Goal: Information Seeking & Learning: Learn about a topic

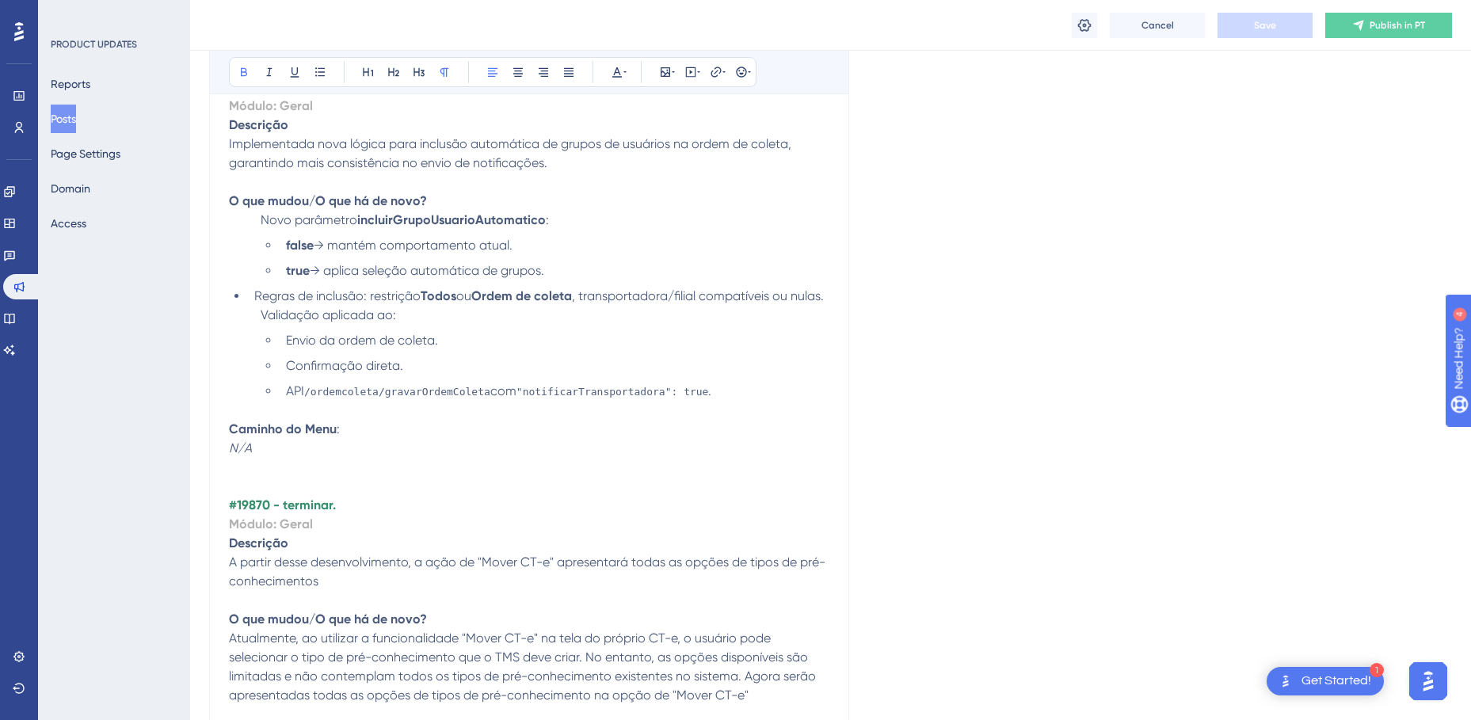
click at [349, 193] on strong "O que mudou/O que há de novo?" at bounding box center [328, 200] width 198 height 15
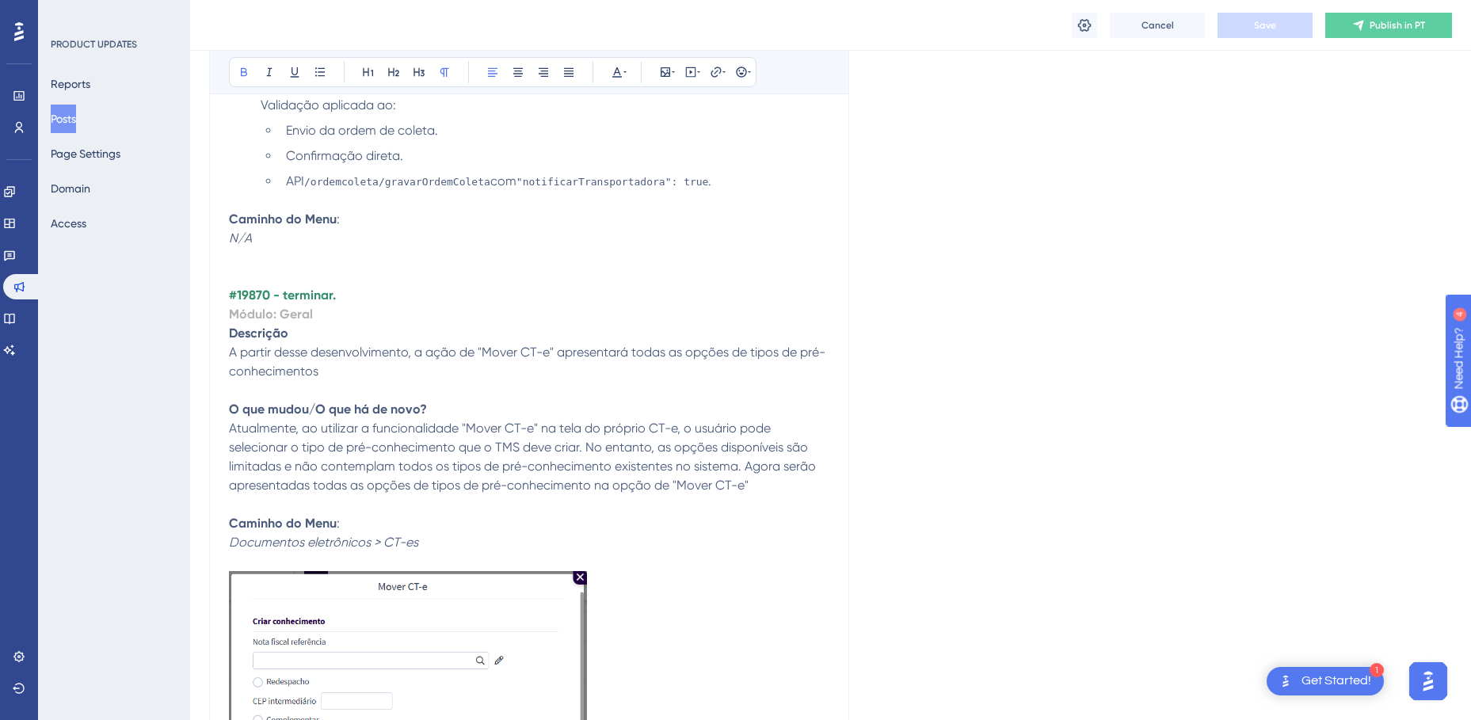
scroll to position [4705, 0]
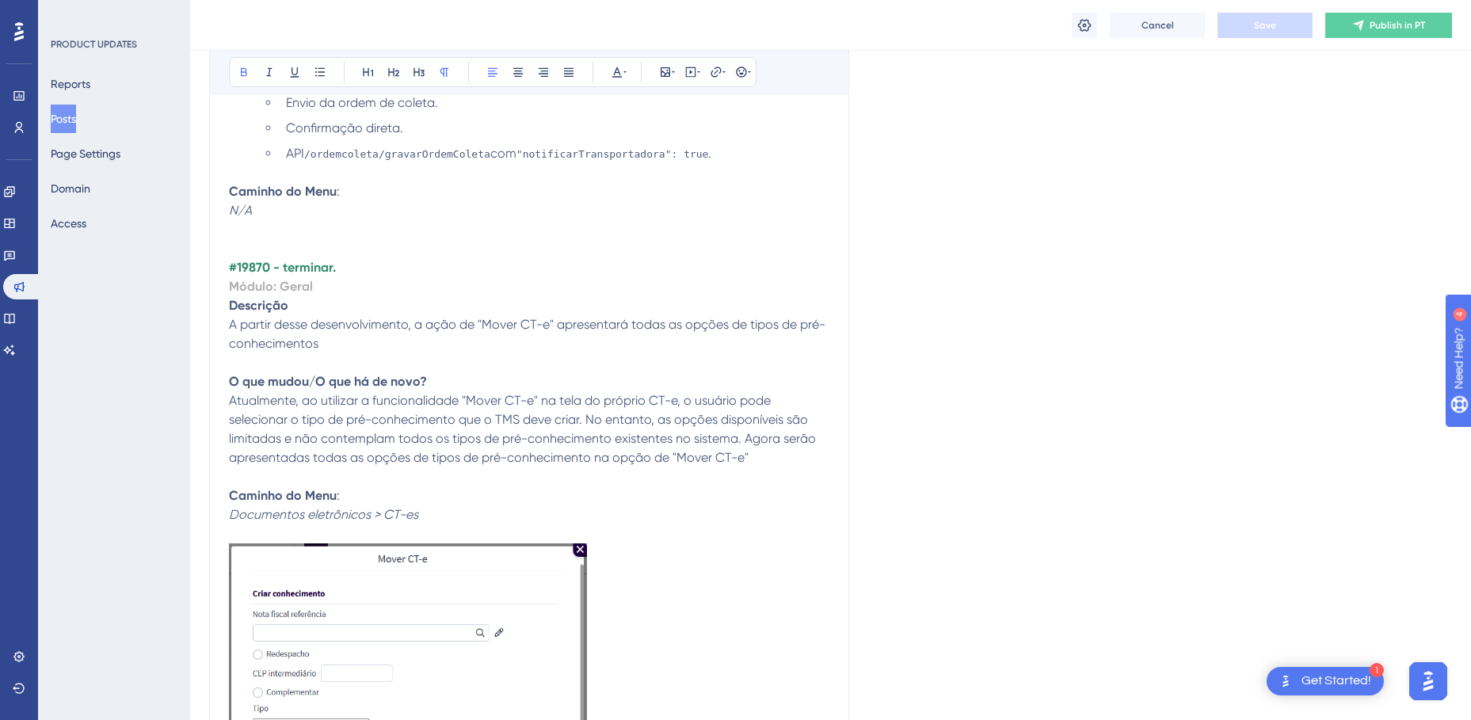
click at [348, 258] on p "#19870 - terminar." at bounding box center [529, 267] width 600 height 19
click at [311, 260] on strong "#19870 - terminar." at bounding box center [282, 267] width 107 height 15
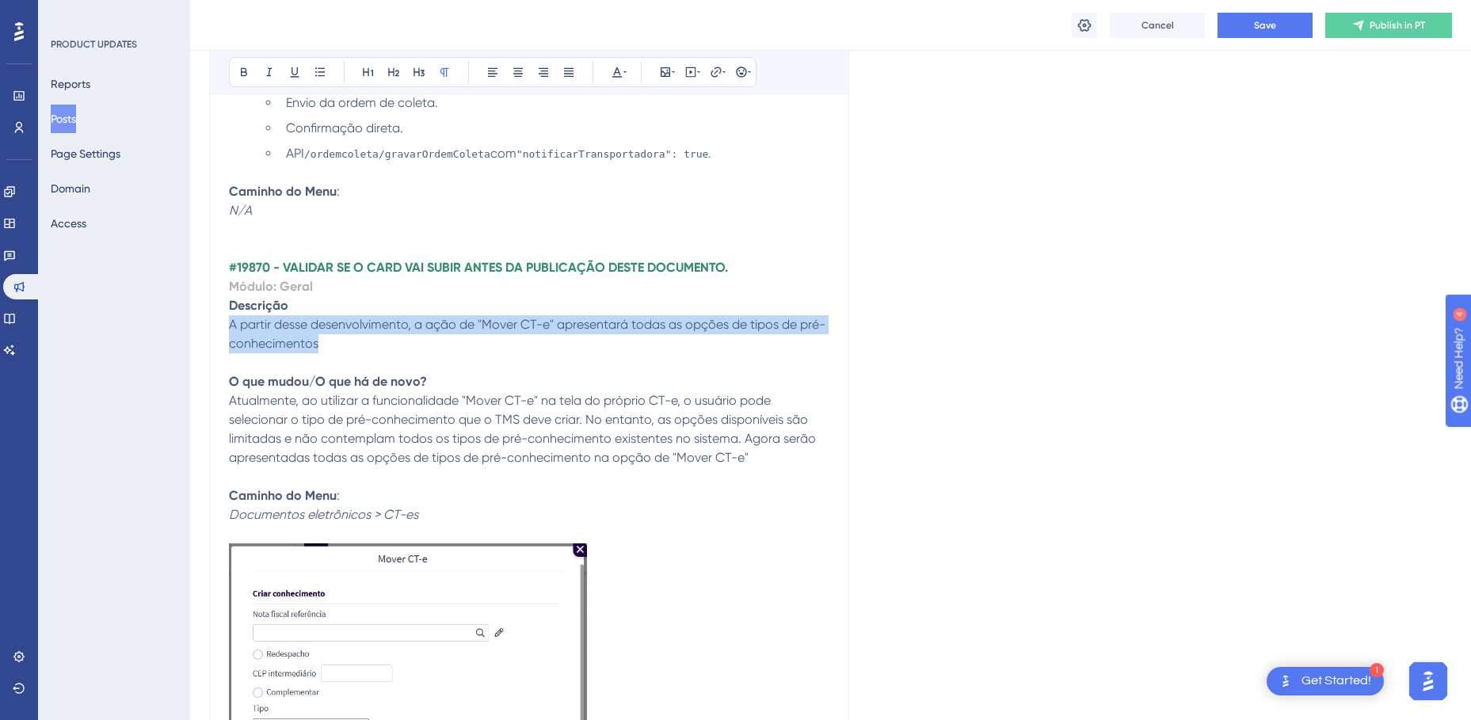
drag, startPoint x: 326, startPoint y: 307, endPoint x: 227, endPoint y: 287, distance: 101.9
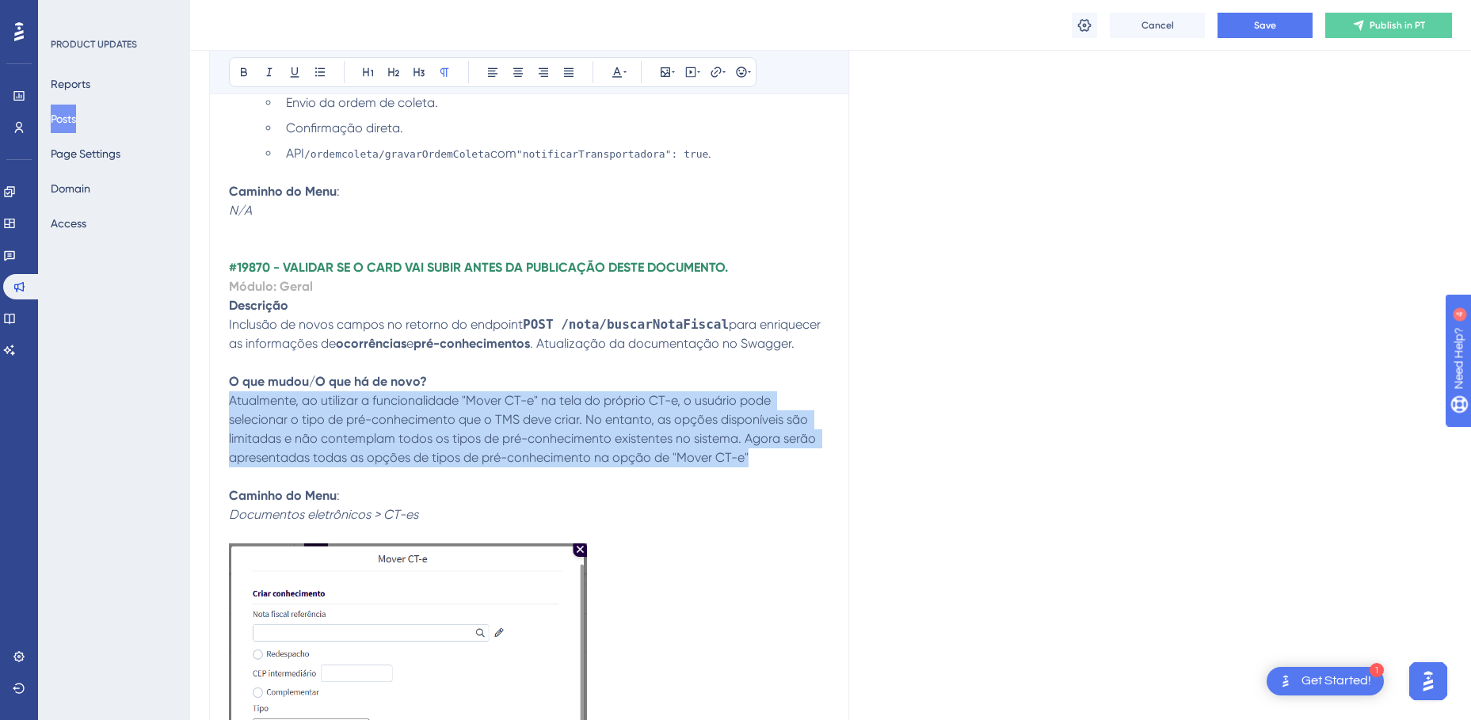
drag, startPoint x: 760, startPoint y: 417, endPoint x: 227, endPoint y: 369, distance: 535.3
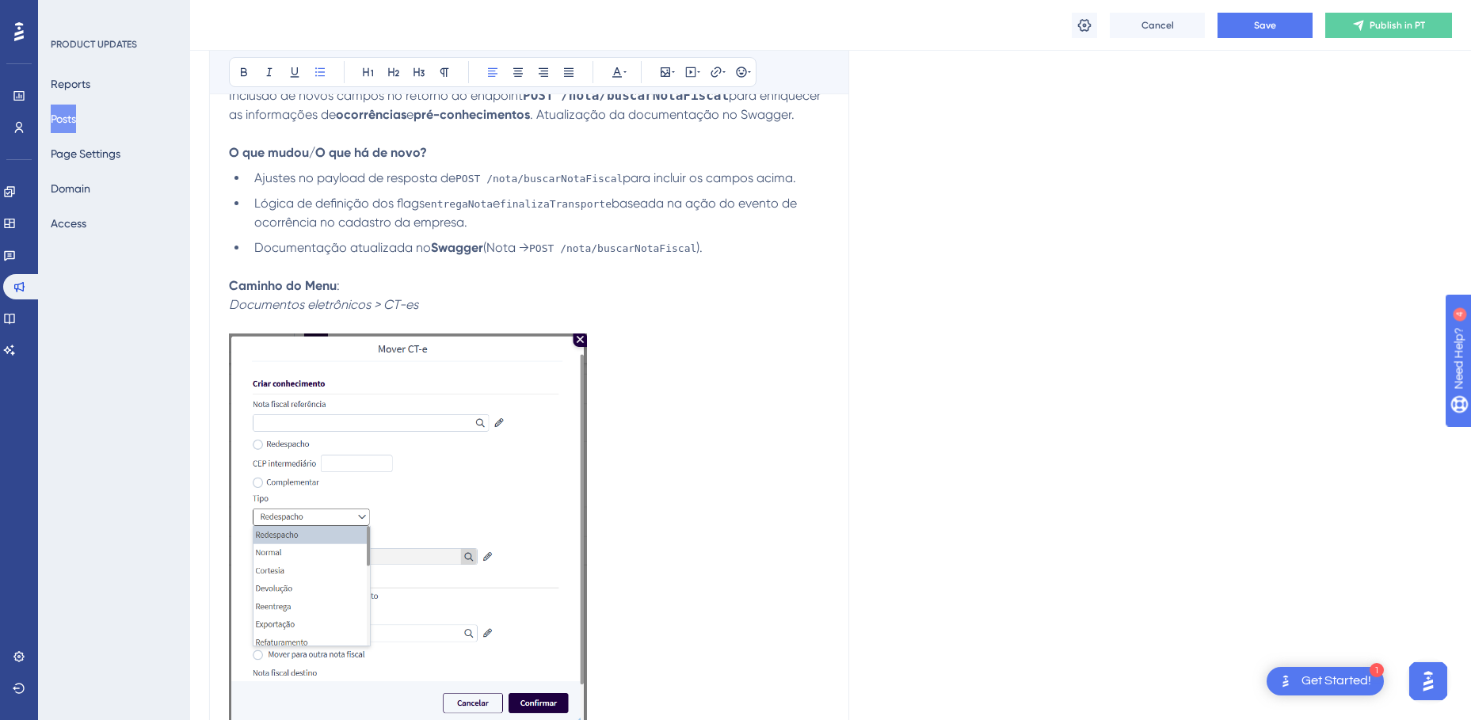
scroll to position [4943, 0]
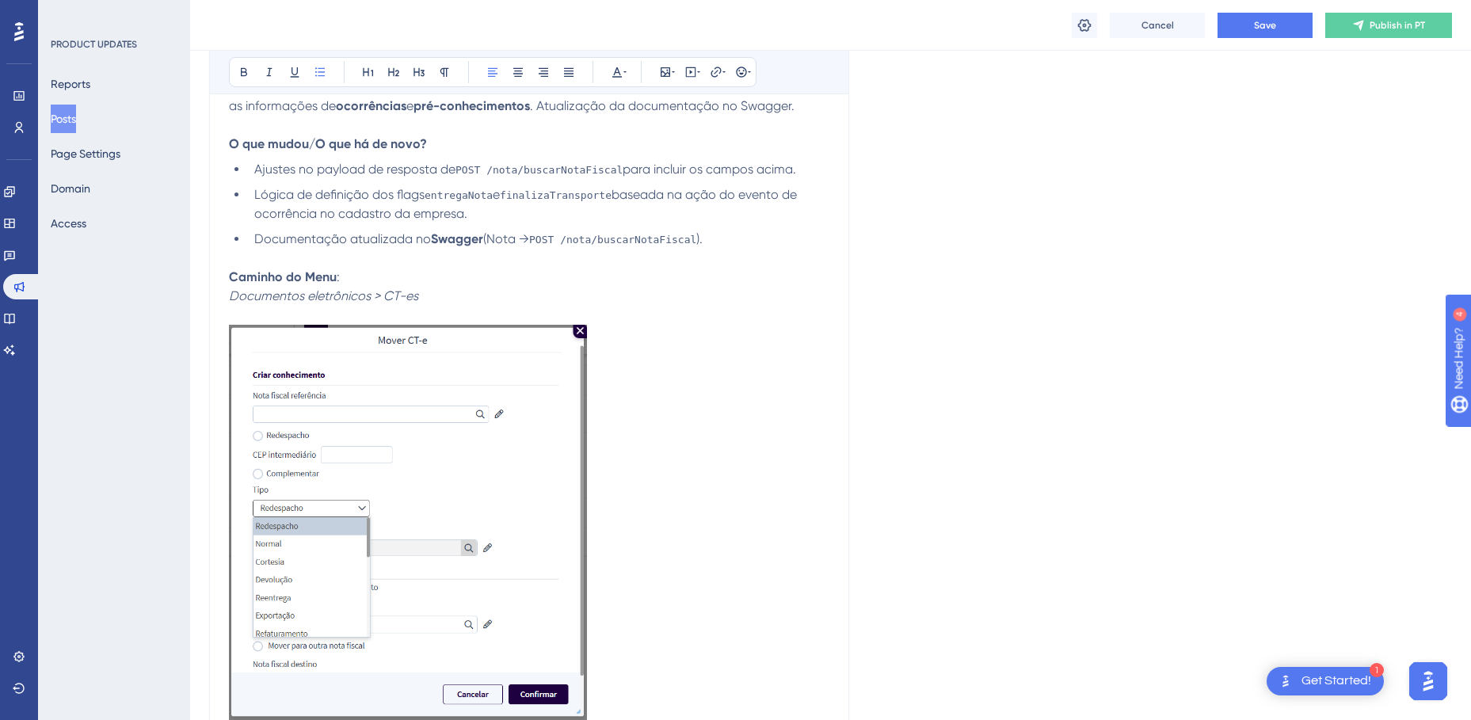
click at [399, 288] on em "Documentos eletrônicos > CT-es" at bounding box center [323, 295] width 189 height 15
drag, startPoint x: 436, startPoint y: 263, endPoint x: 232, endPoint y: 258, distance: 204.4
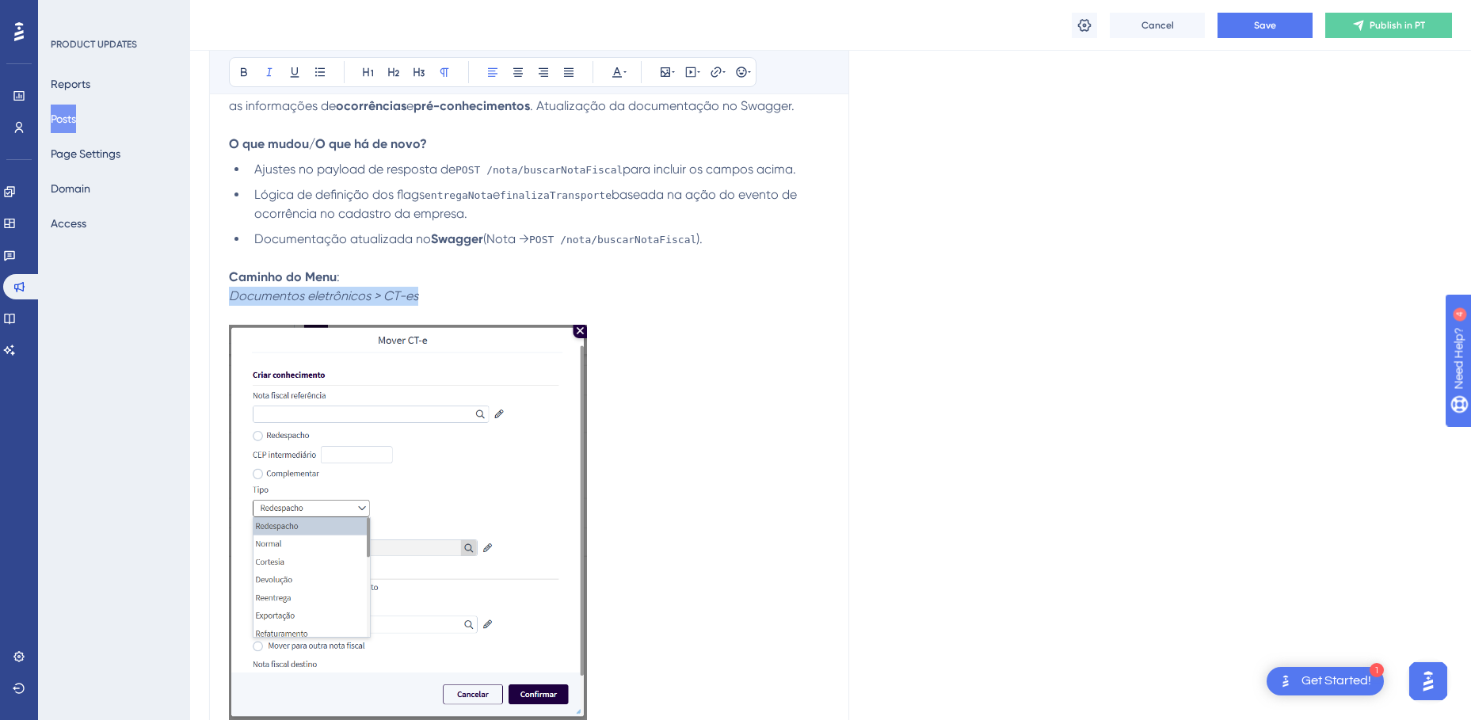
click at [232, 268] on p "Caminho do Menu : Documentos eletrônicos > CT-es" at bounding box center [529, 287] width 600 height 38
click at [566, 347] on img at bounding box center [408, 523] width 358 height 397
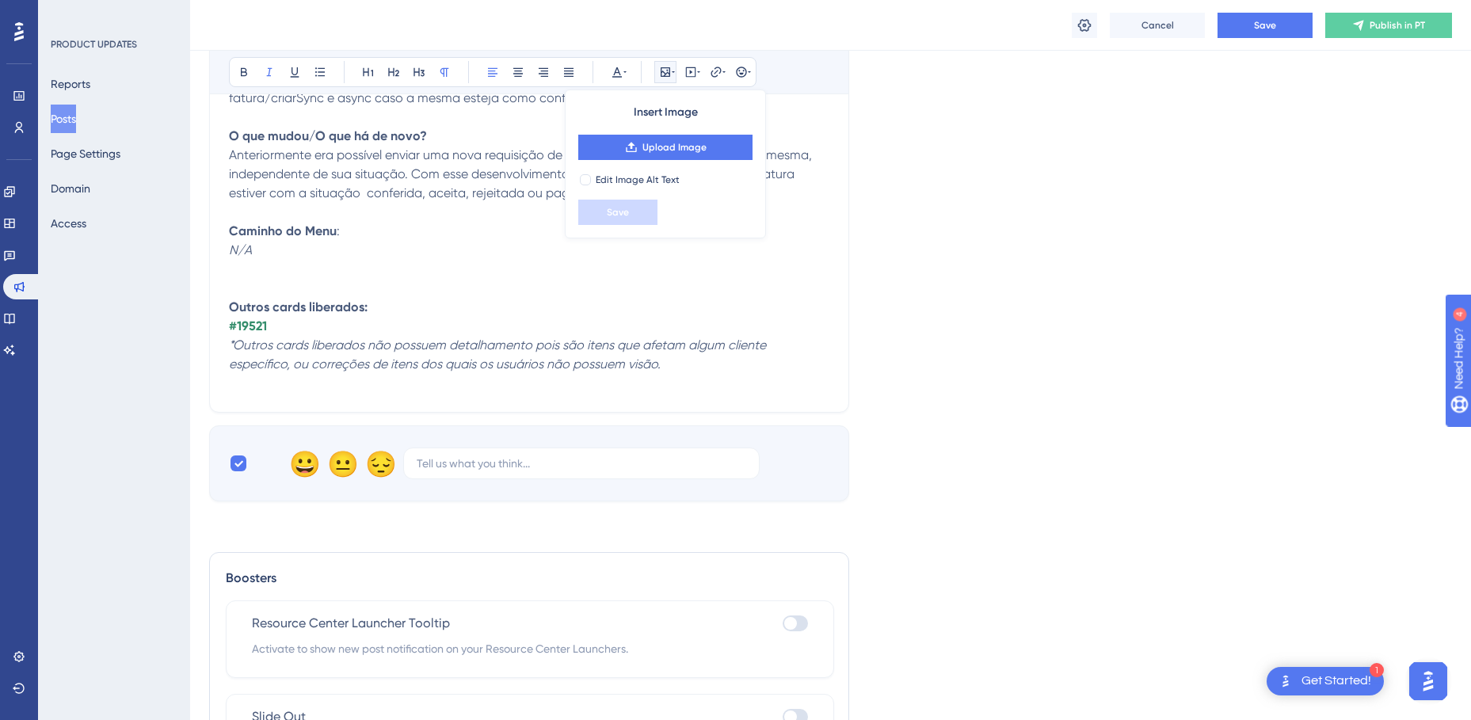
scroll to position [5722, 0]
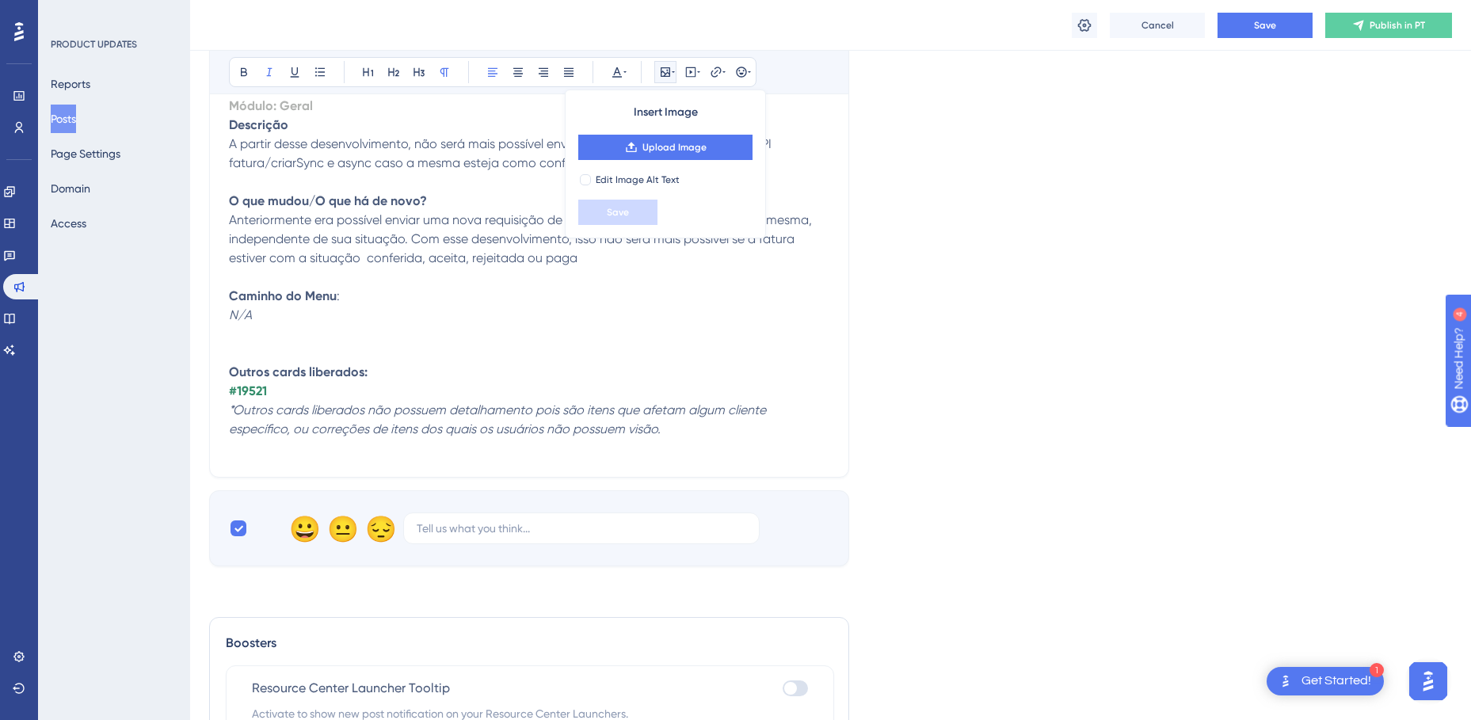
click at [301, 382] on p "#19521" at bounding box center [529, 391] width 600 height 19
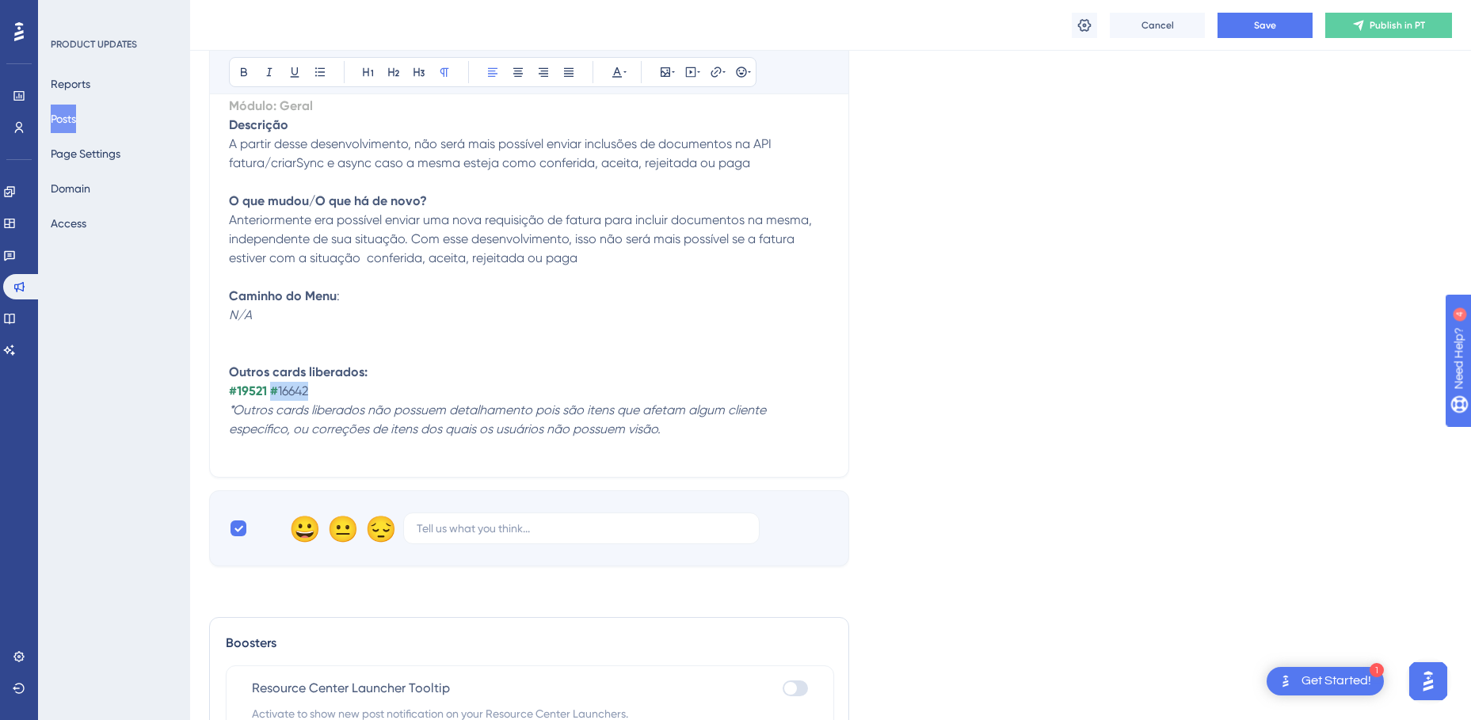
drag, startPoint x: 319, startPoint y: 354, endPoint x: 272, endPoint y: 353, distance: 46.8
click at [272, 382] on p "#19521 # 16642" at bounding box center [529, 391] width 600 height 19
click at [245, 71] on icon at bounding box center [244, 72] width 13 height 13
click at [618, 74] on icon at bounding box center [617, 72] width 13 height 13
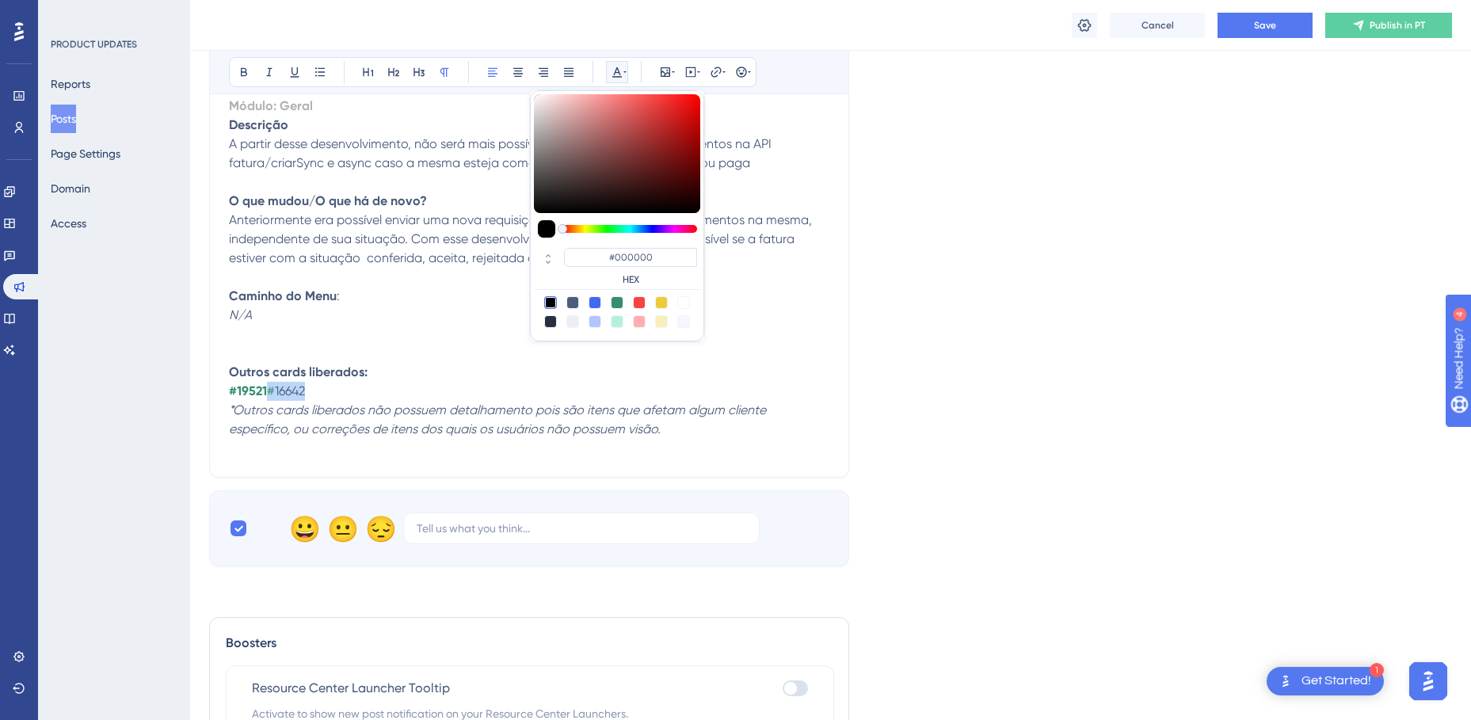
click at [618, 303] on div at bounding box center [617, 302] width 13 height 13
type input "#358E6C"
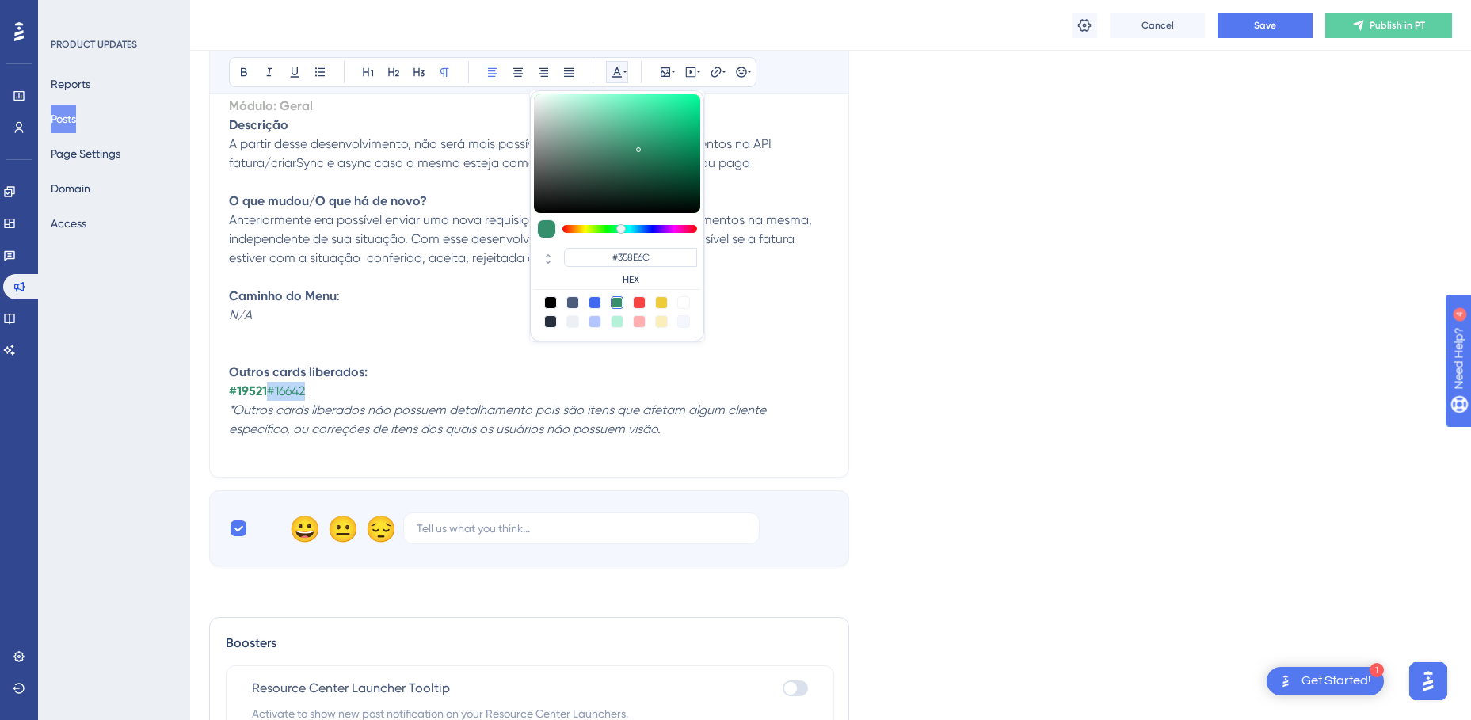
click at [342, 382] on p "#19521 #16642" at bounding box center [529, 391] width 600 height 19
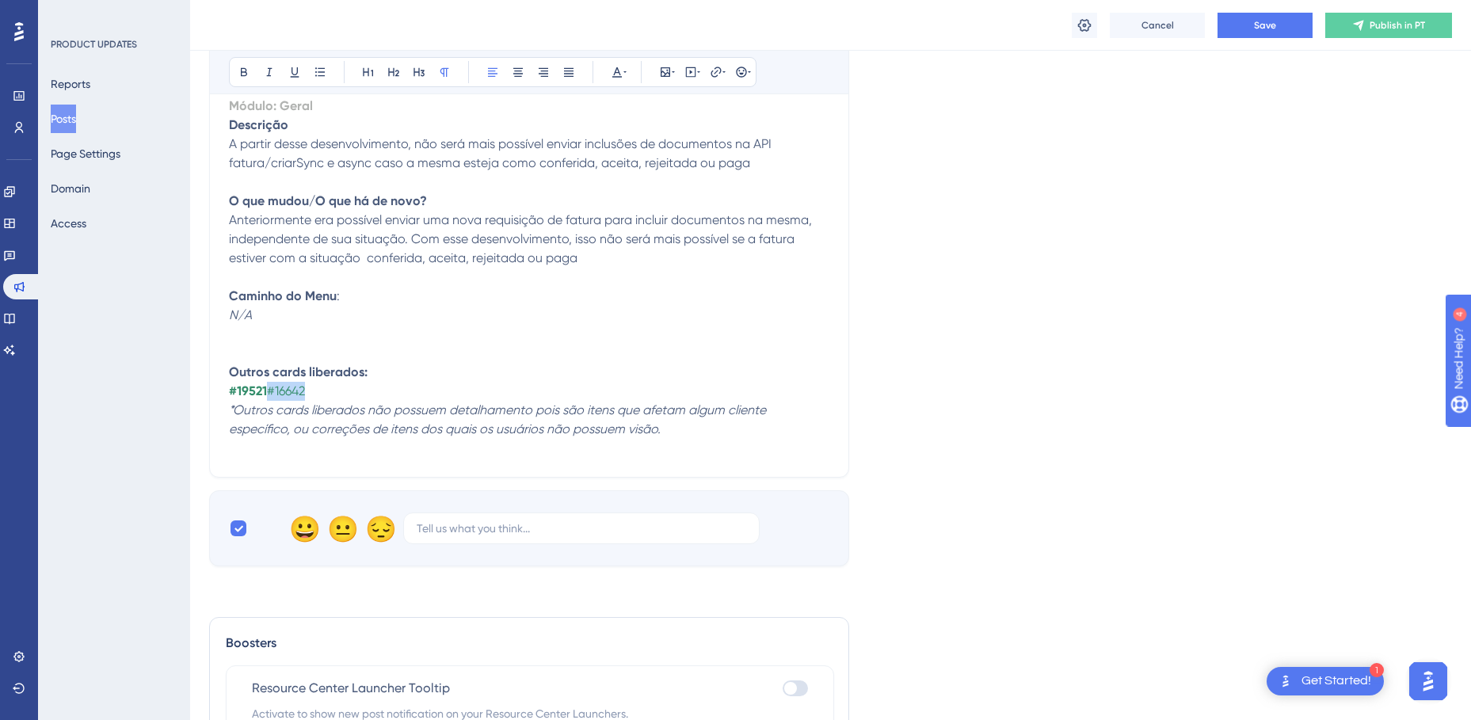
click at [354, 382] on p "#19521 #16642" at bounding box center [529, 391] width 600 height 19
click at [371, 382] on p "#19521 #16642" at bounding box center [529, 391] width 600 height 19
drag, startPoint x: 318, startPoint y: 349, endPoint x: 268, endPoint y: 353, distance: 50.1
click at [268, 382] on p "#19521 #16642" at bounding box center [529, 391] width 600 height 19
click at [246, 71] on icon at bounding box center [244, 72] width 6 height 9
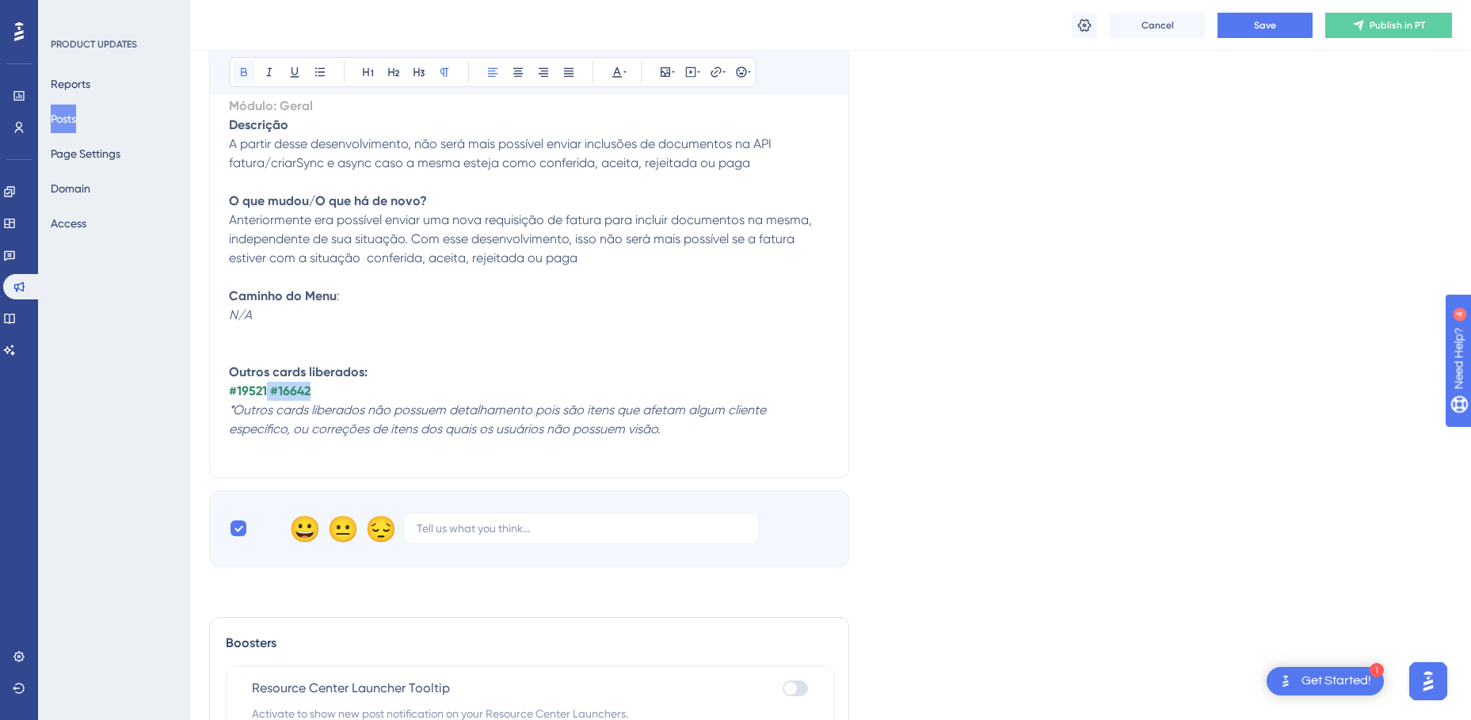
click at [243, 74] on icon at bounding box center [244, 72] width 13 height 13
click at [401, 382] on p "#19521 #16642" at bounding box center [529, 391] width 600 height 19
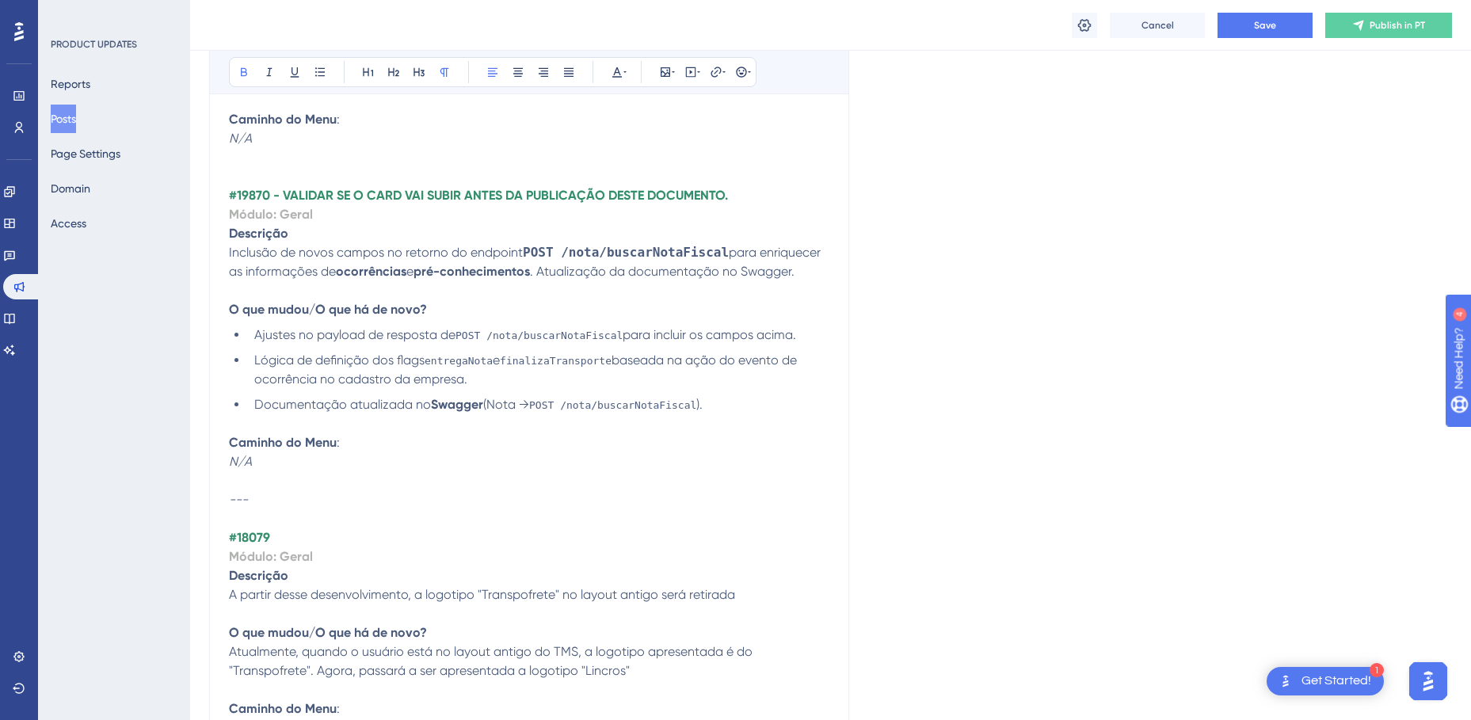
scroll to position [4772, 0]
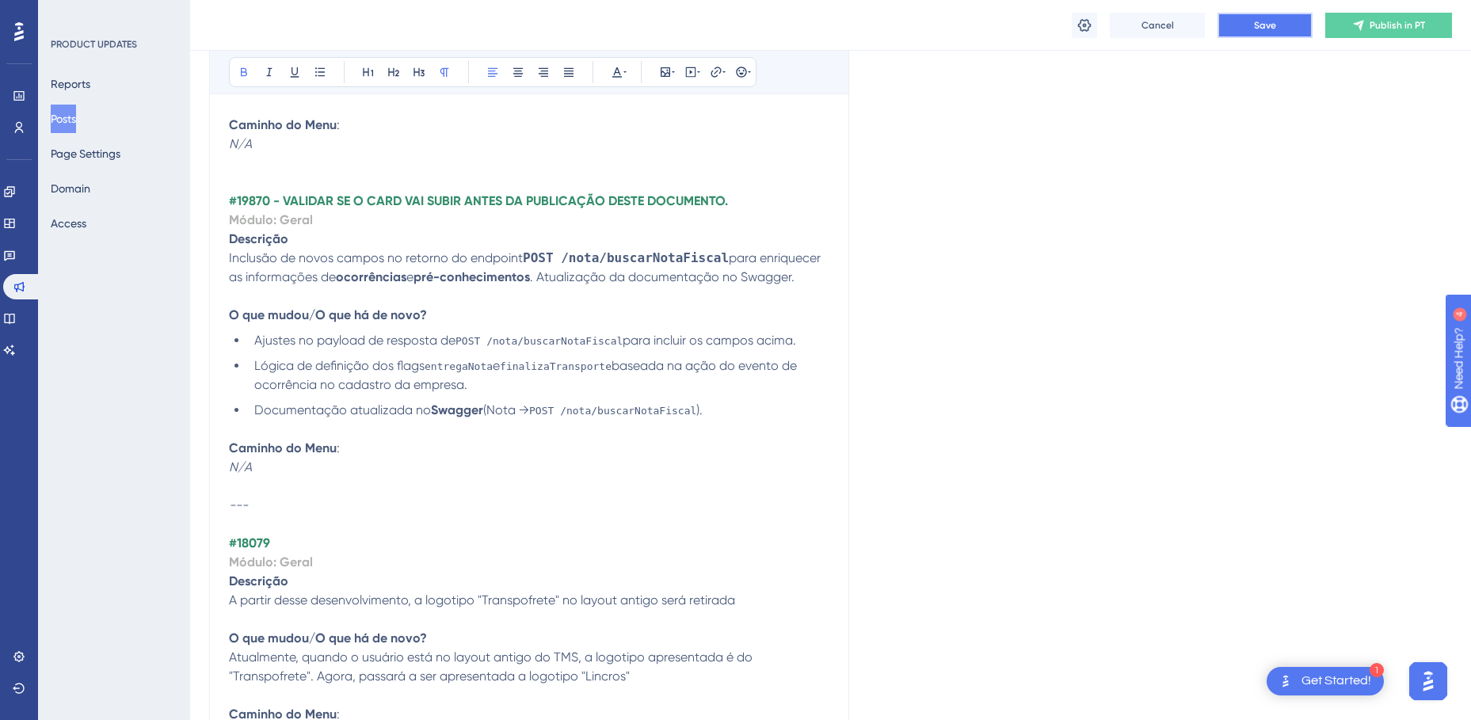
click at [1254, 29] on span "Save" at bounding box center [1265, 25] width 22 height 13
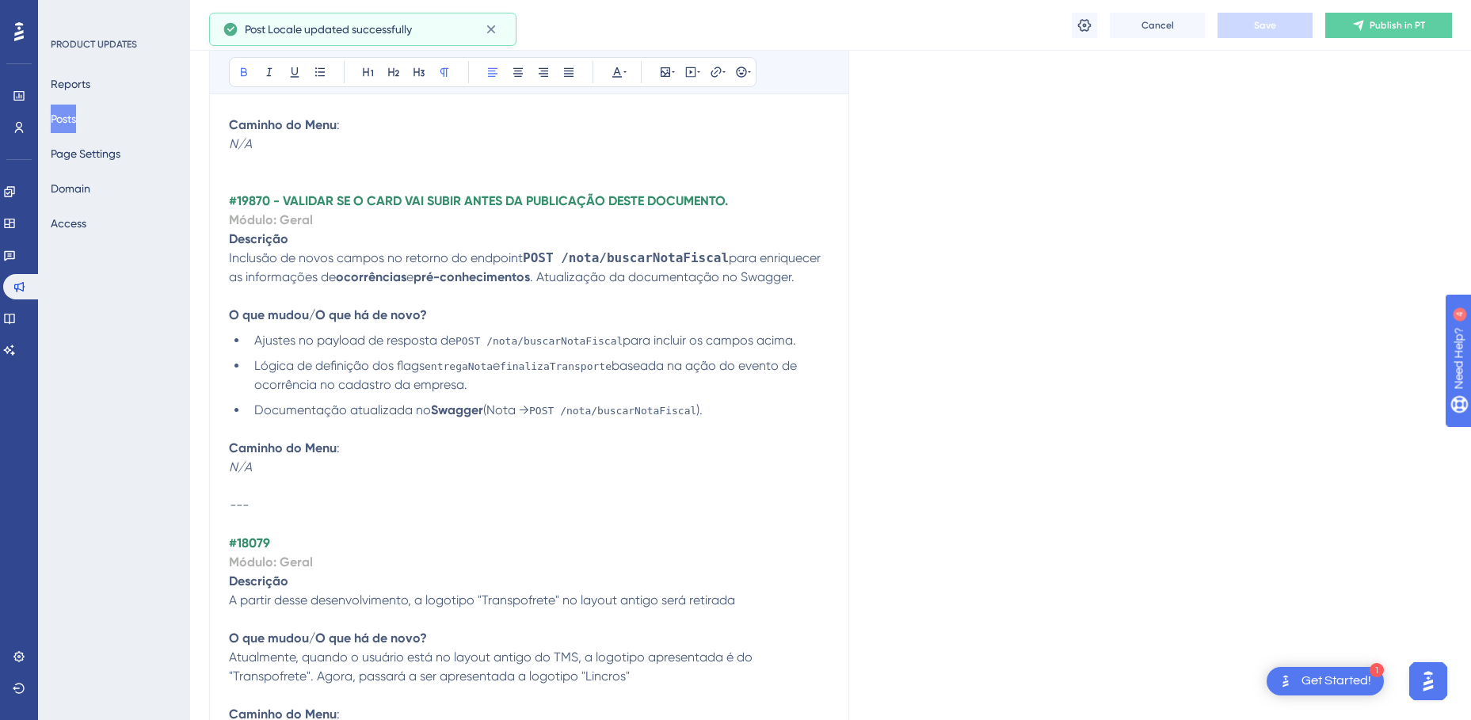
click at [257, 535] on strong "#18079" at bounding box center [249, 542] width 41 height 15
click at [259, 535] on strong "#18079" at bounding box center [249, 542] width 41 height 15
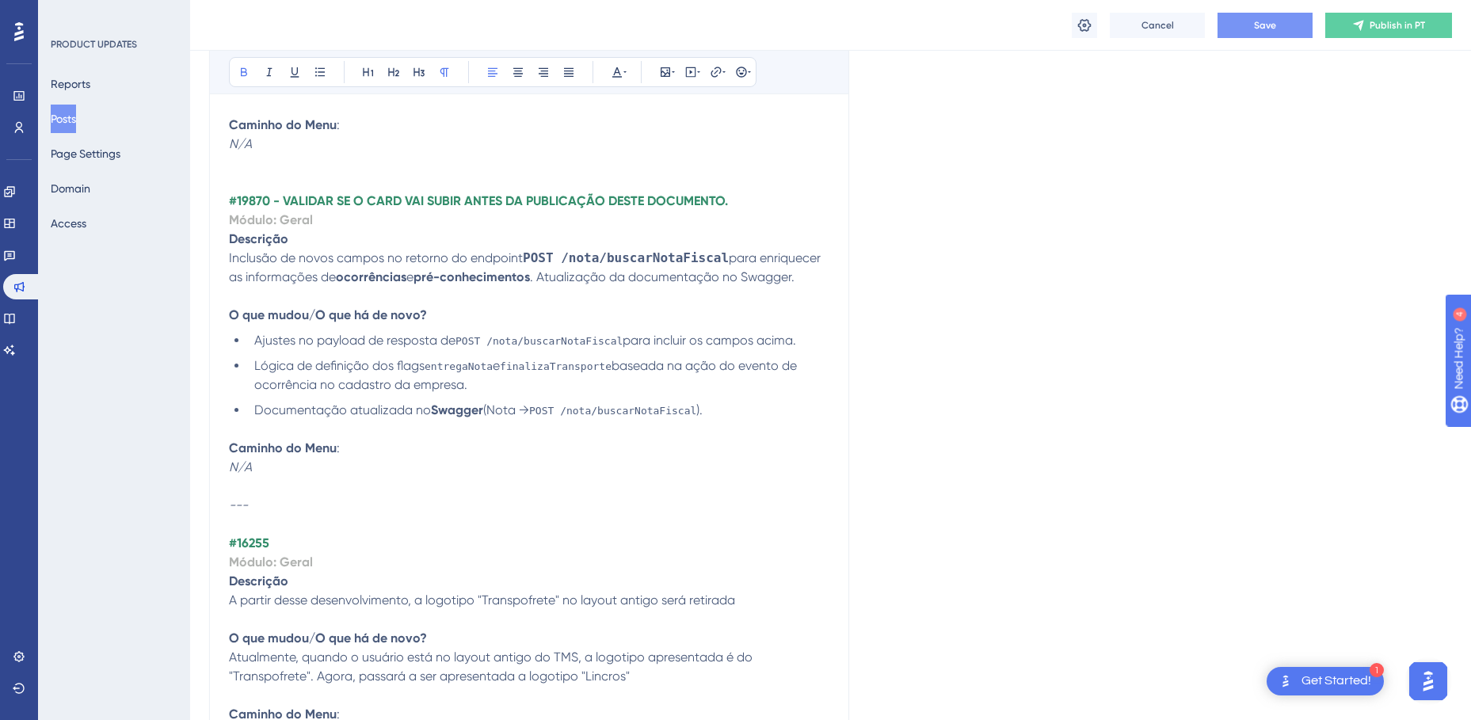
click at [298, 554] on strong "Módulo: Geral" at bounding box center [271, 561] width 84 height 15
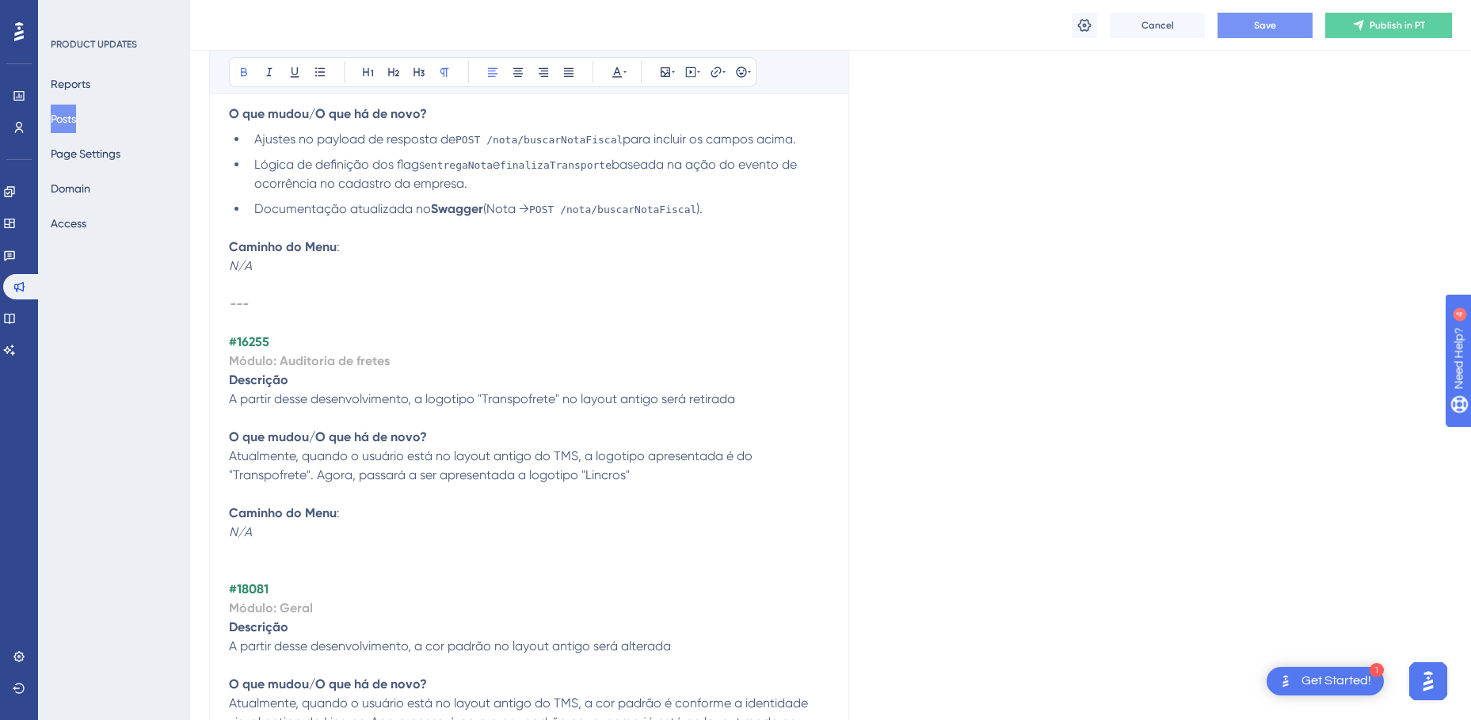
scroll to position [5009, 0]
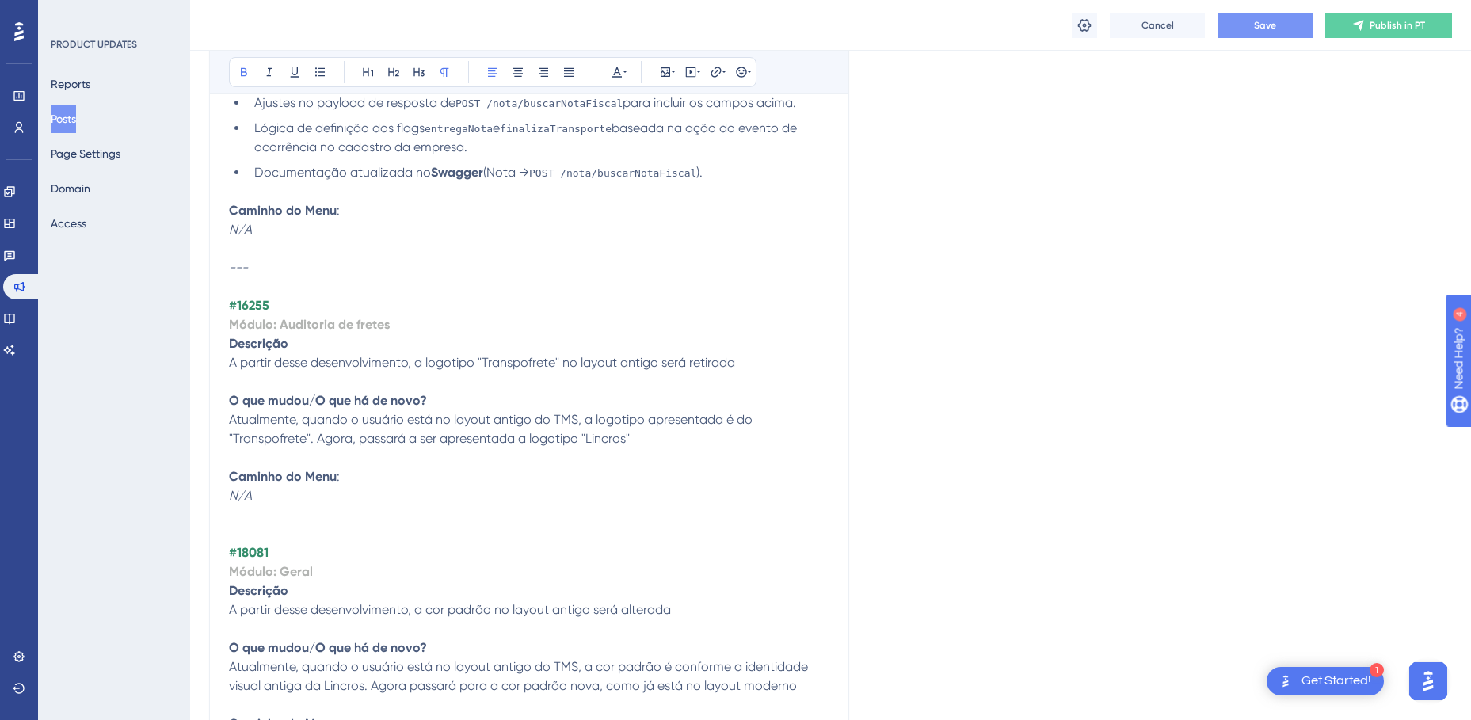
click at [327, 355] on span "A partir desse desenvolvimento, a logotipo "Transpofrete" no layout antigo será…" at bounding box center [482, 362] width 506 height 15
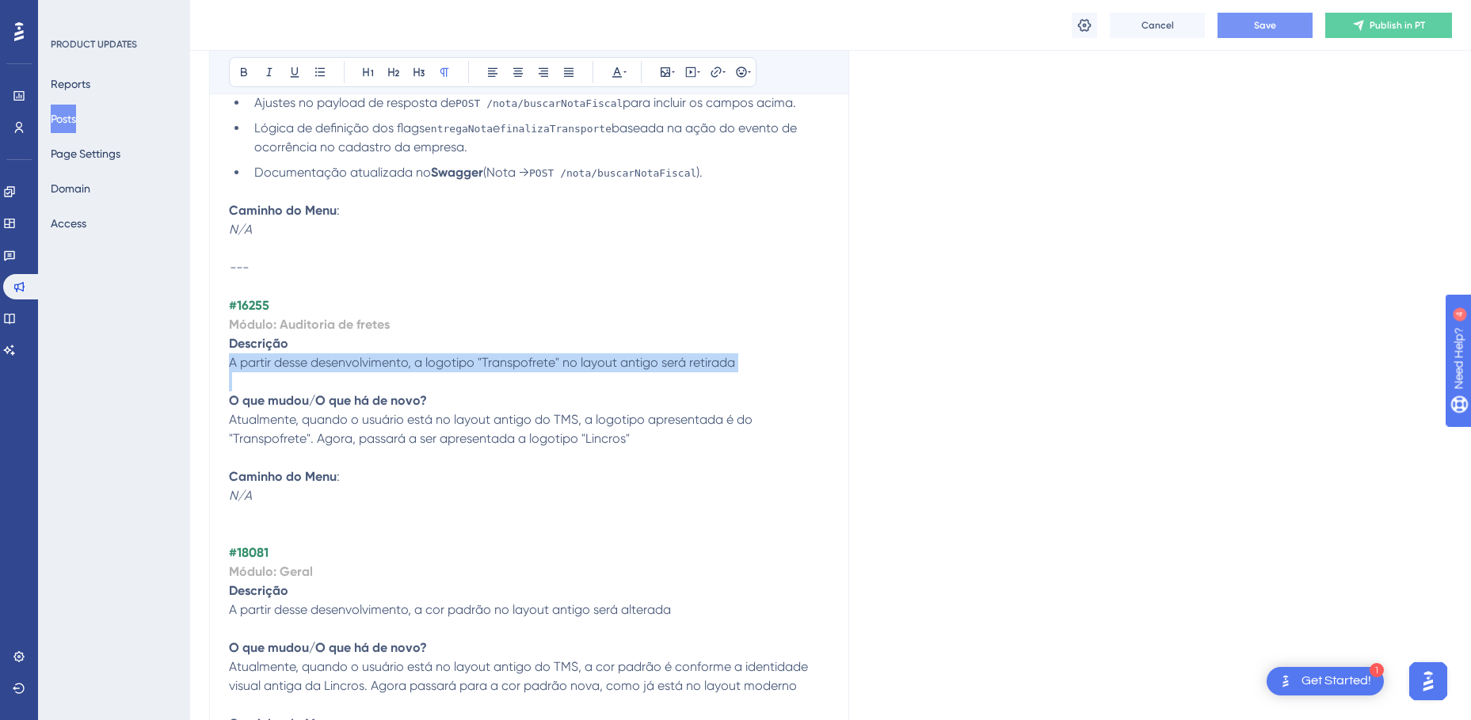
click at [327, 355] on span "A partir desse desenvolvimento, a logotipo "Transpofrete" no layout antigo será…" at bounding box center [482, 362] width 506 height 15
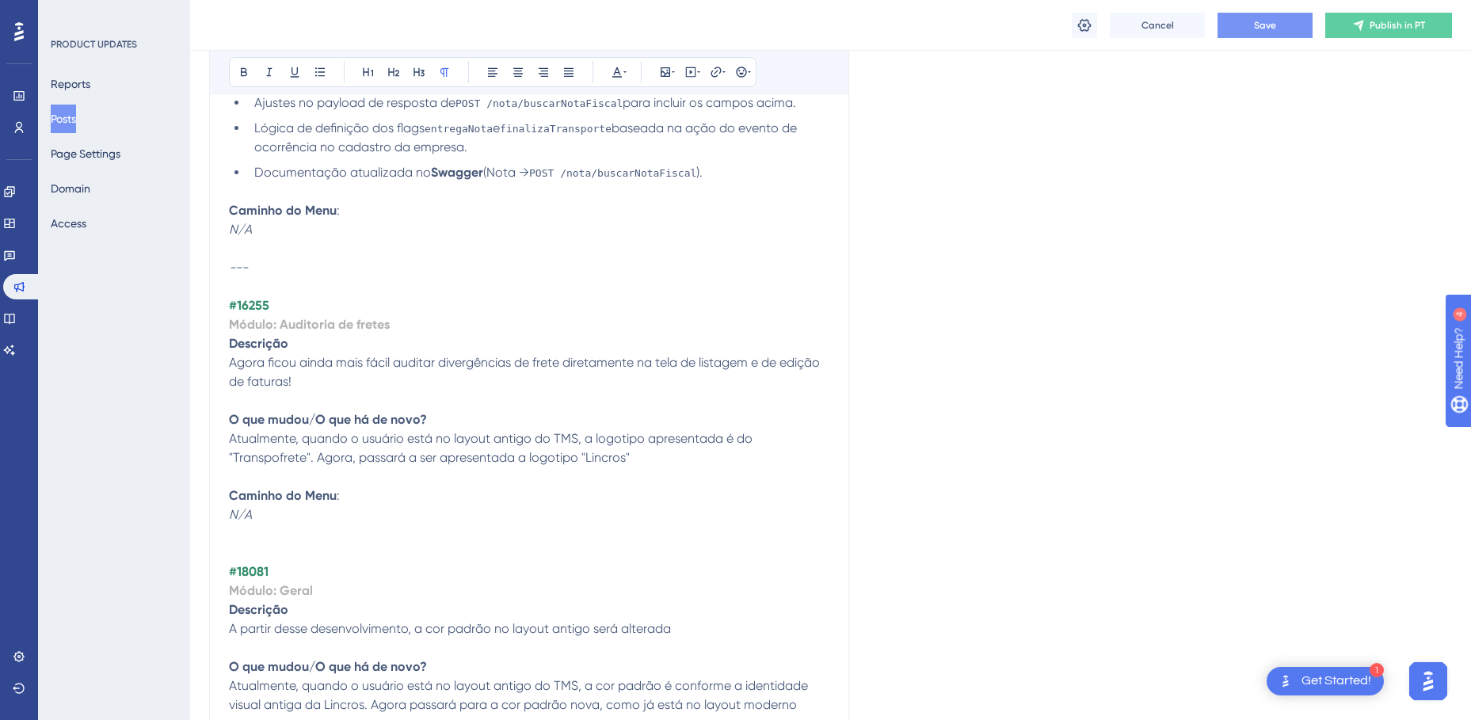
click at [482, 431] on span "Atualmente, quando o usuário está no layout antigo do TMS, a logotipo apresenta…" at bounding box center [492, 448] width 527 height 34
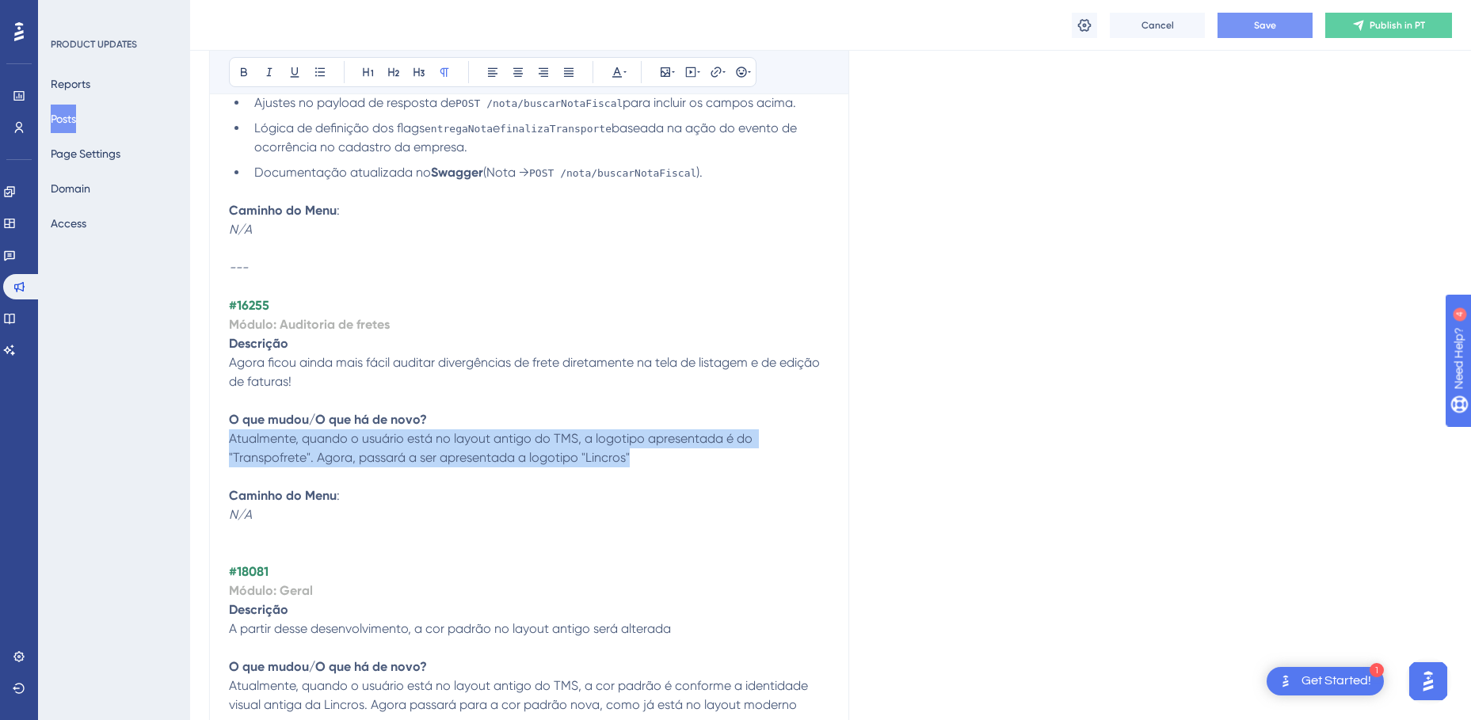
drag, startPoint x: 631, startPoint y: 425, endPoint x: 231, endPoint y: 402, distance: 399.9
click at [231, 429] on p "Atualmente, quando o usuário está no layout antigo do TMS, a logotipo apresenta…" at bounding box center [529, 448] width 600 height 38
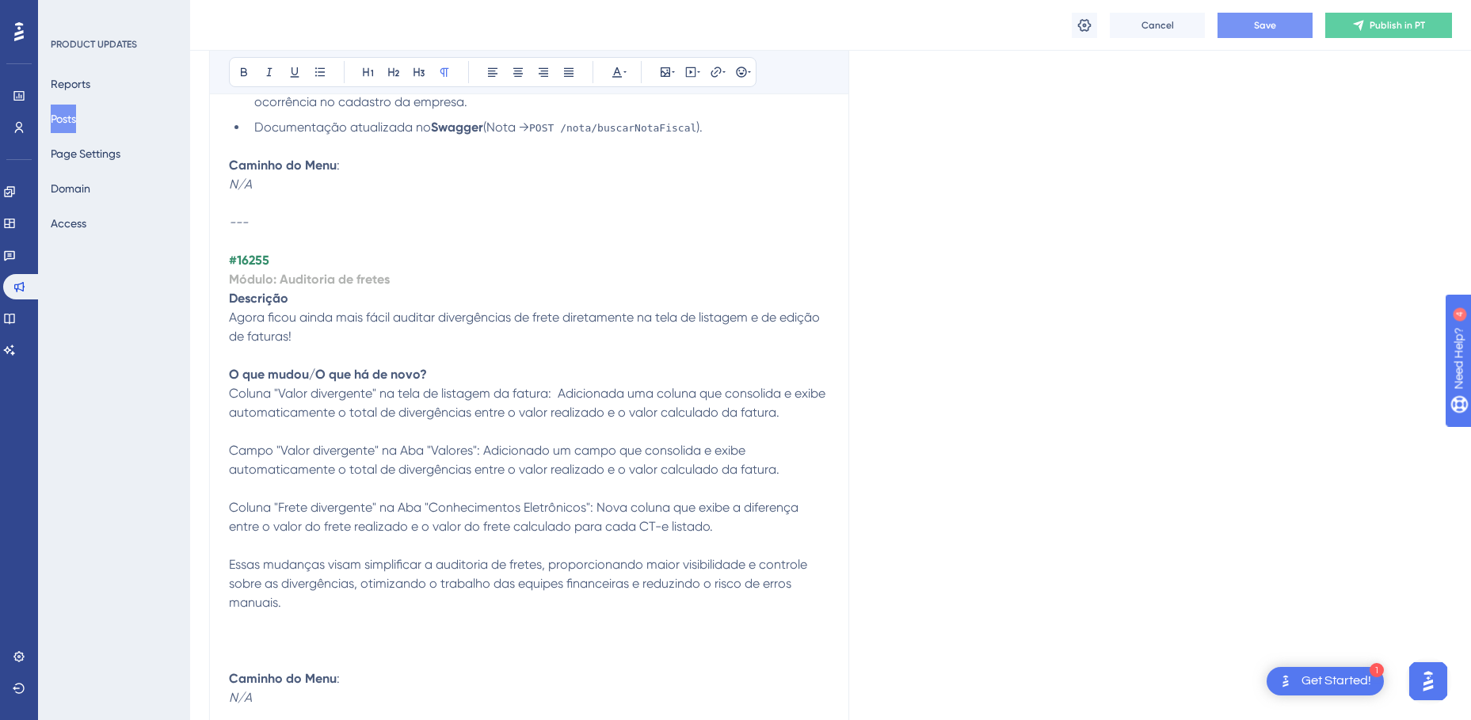
scroll to position [5089, 0]
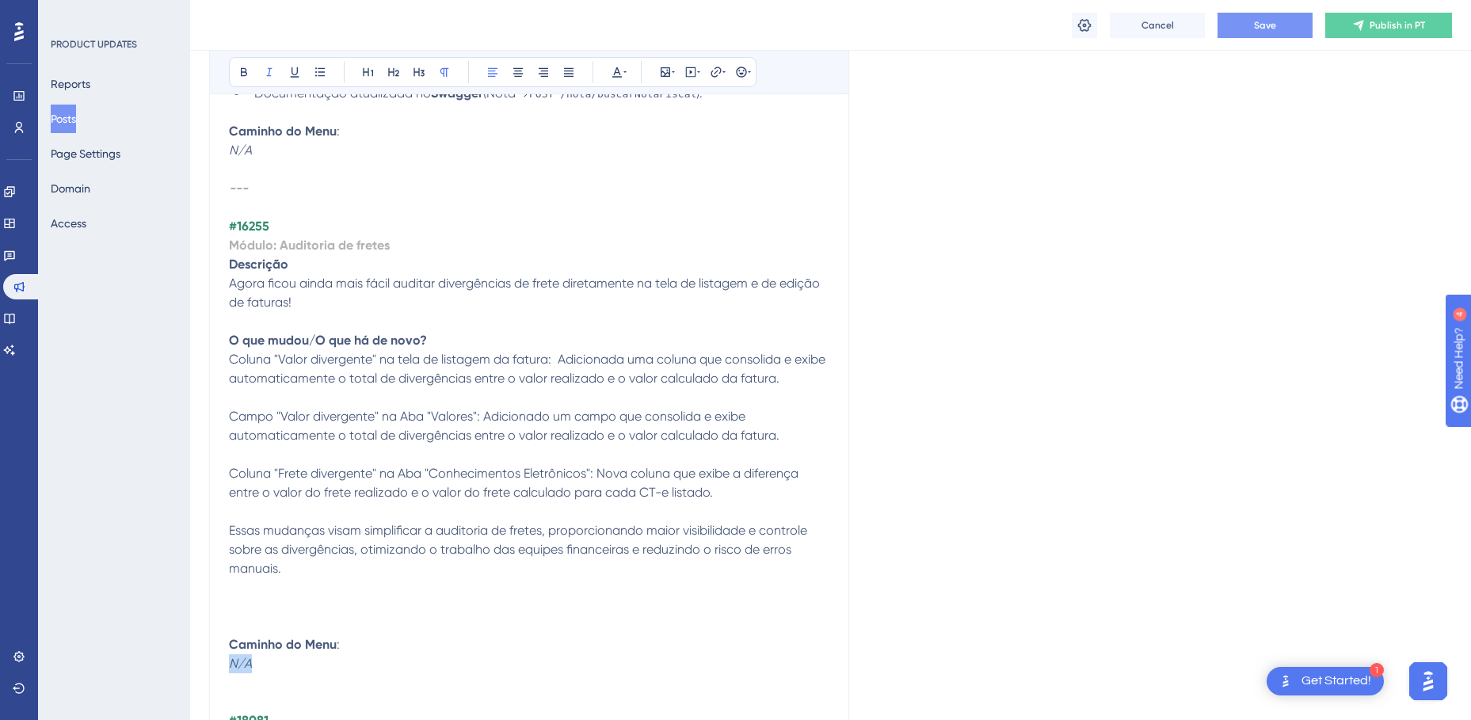
drag, startPoint x: 265, startPoint y: 622, endPoint x: 223, endPoint y: 619, distance: 41.3
click at [305, 597] on p at bounding box center [529, 606] width 600 height 19
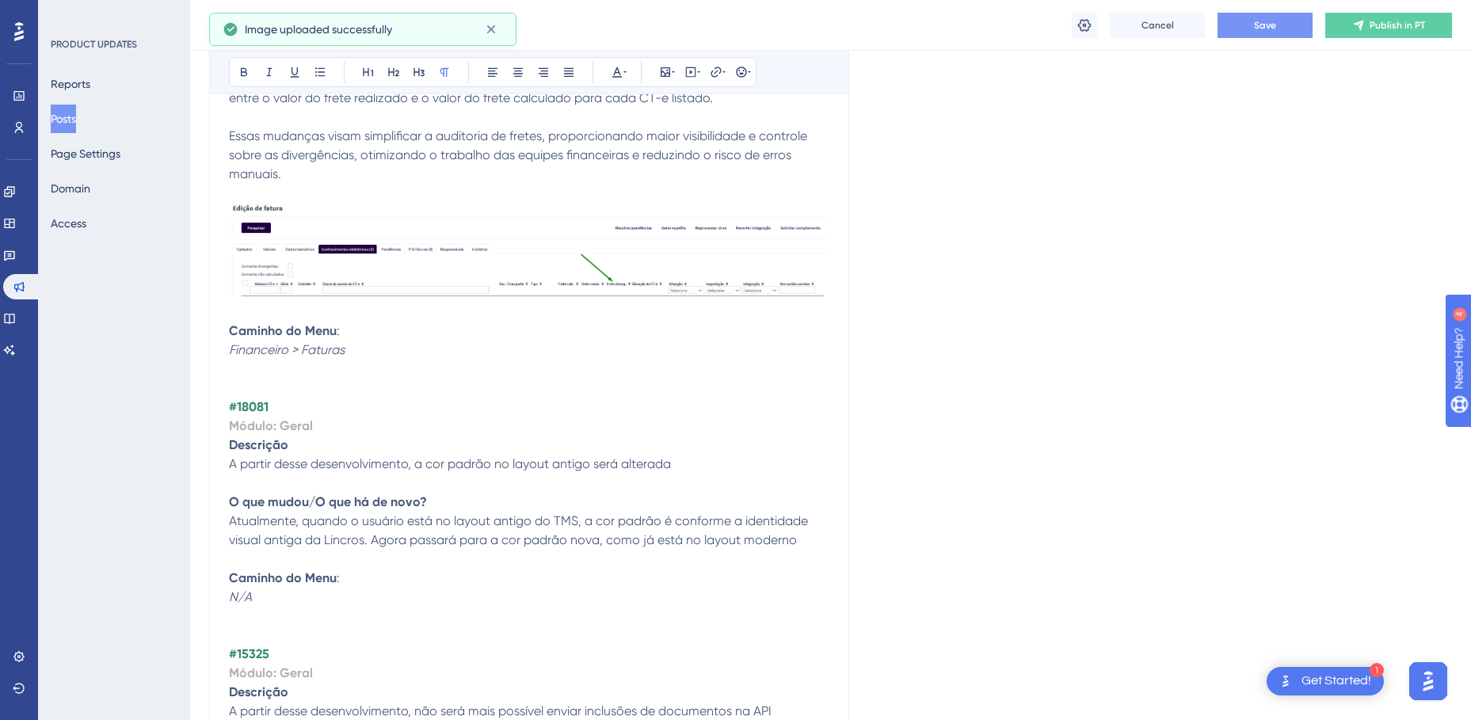
scroll to position [5485, 0]
click at [272, 358] on p at bounding box center [529, 367] width 600 height 19
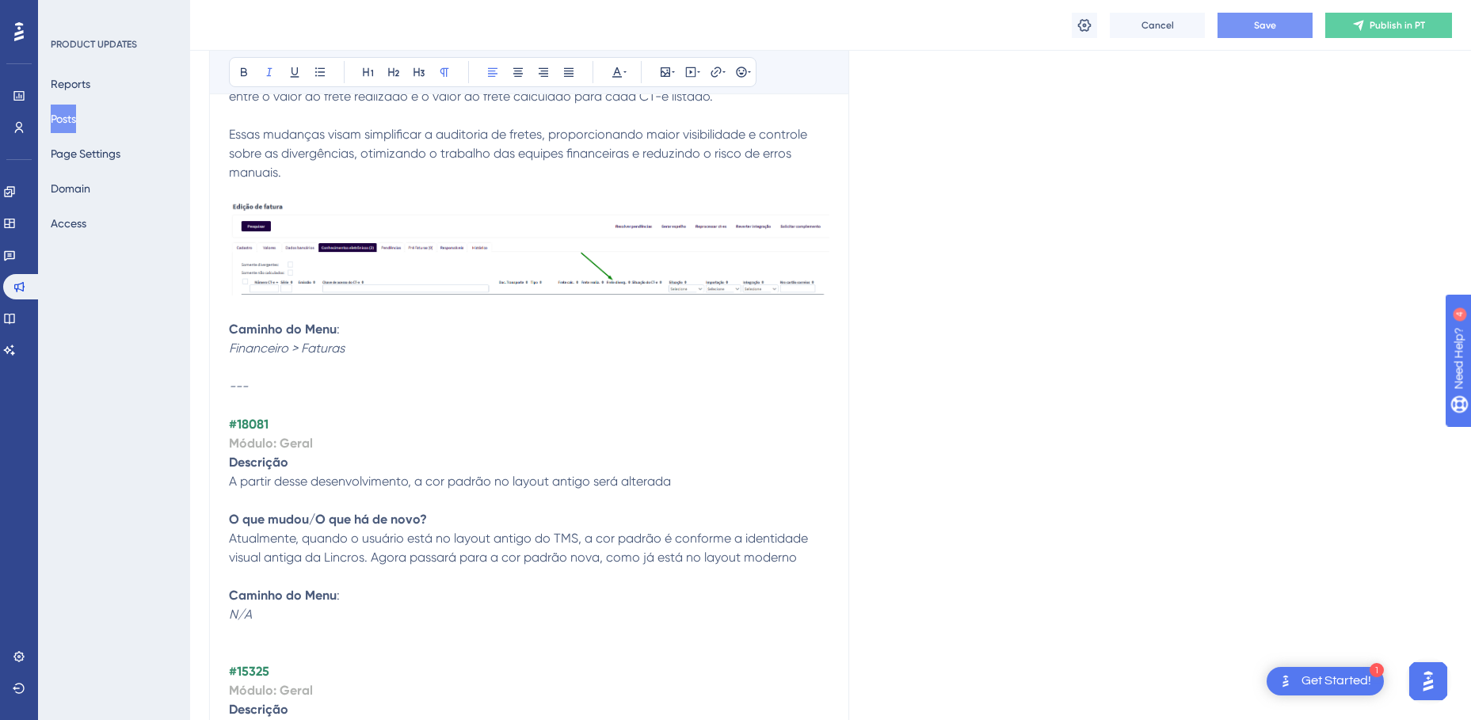
click at [260, 417] on strong "#18081" at bounding box center [249, 424] width 40 height 15
click at [491, 474] on span "A partir desse desenvolvimento, a cor padrão no layout antigo será alterada" at bounding box center [450, 481] width 442 height 15
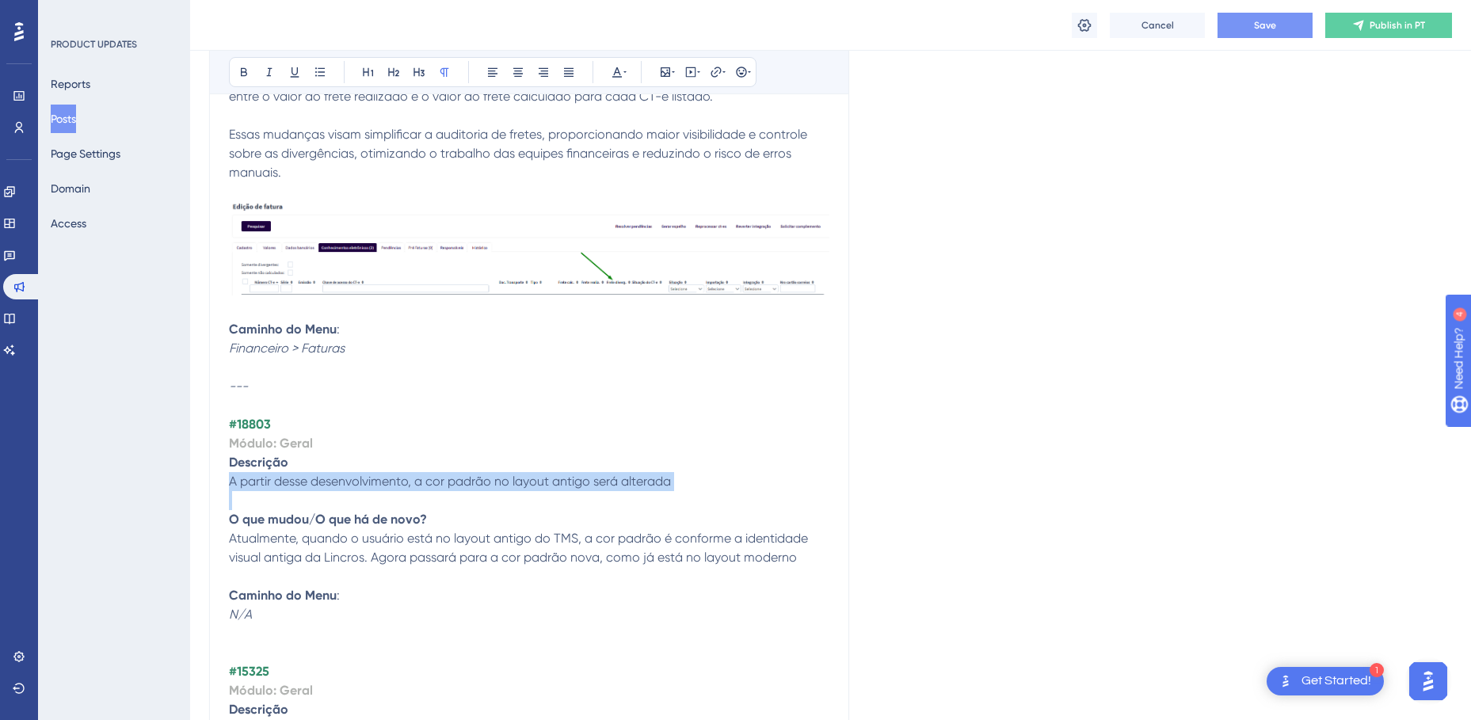
click at [491, 474] on span "A partir desse desenvolvimento, a cor padrão no layout antigo será alterada" at bounding box center [450, 481] width 442 height 15
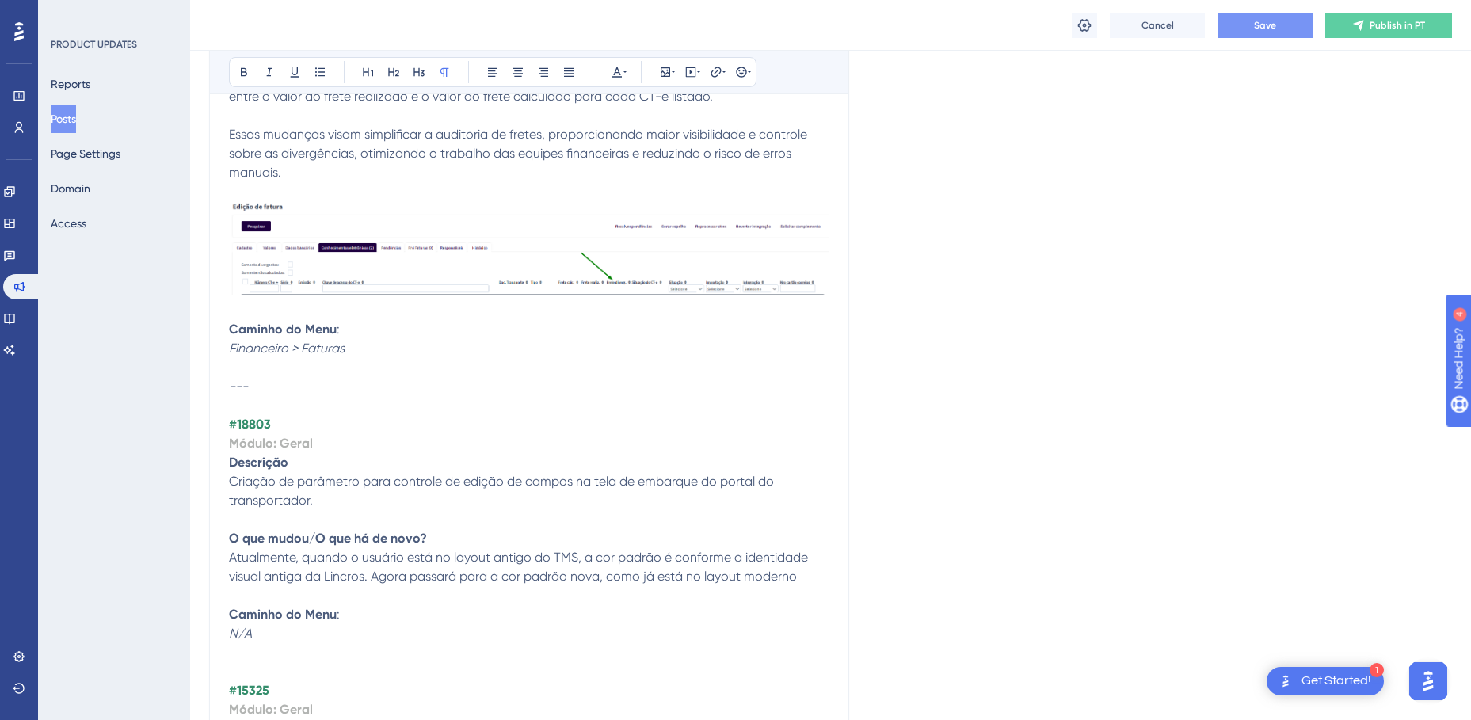
click at [463, 550] on span "Atualmente, quando o usuário está no layout antigo do TMS, a cor padrão é confo…" at bounding box center [520, 567] width 582 height 34
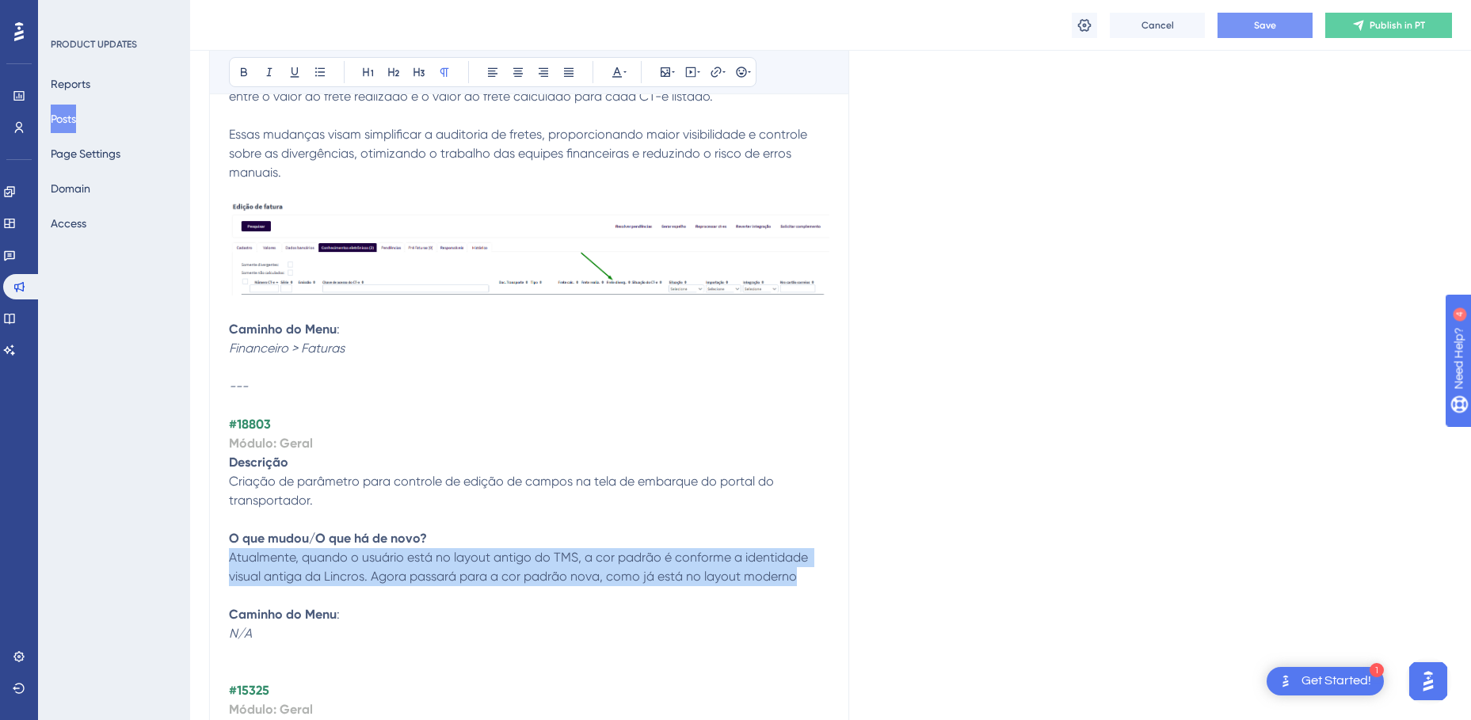
drag, startPoint x: 802, startPoint y: 536, endPoint x: 229, endPoint y: 520, distance: 573.0
click at [229, 548] on p "Atualmente, quando o usuário está no layout antigo do TMS, a cor padrão é confo…" at bounding box center [529, 567] width 600 height 38
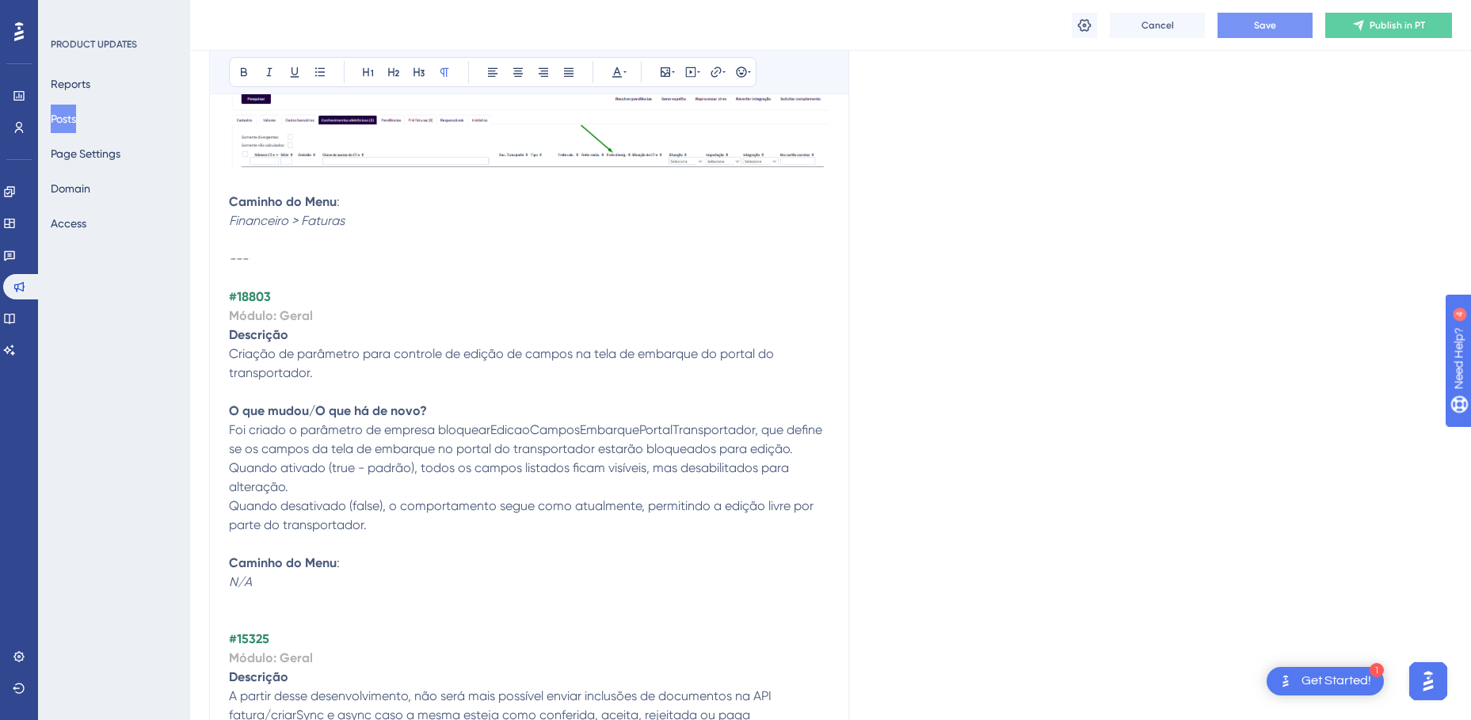
scroll to position [5722, 0]
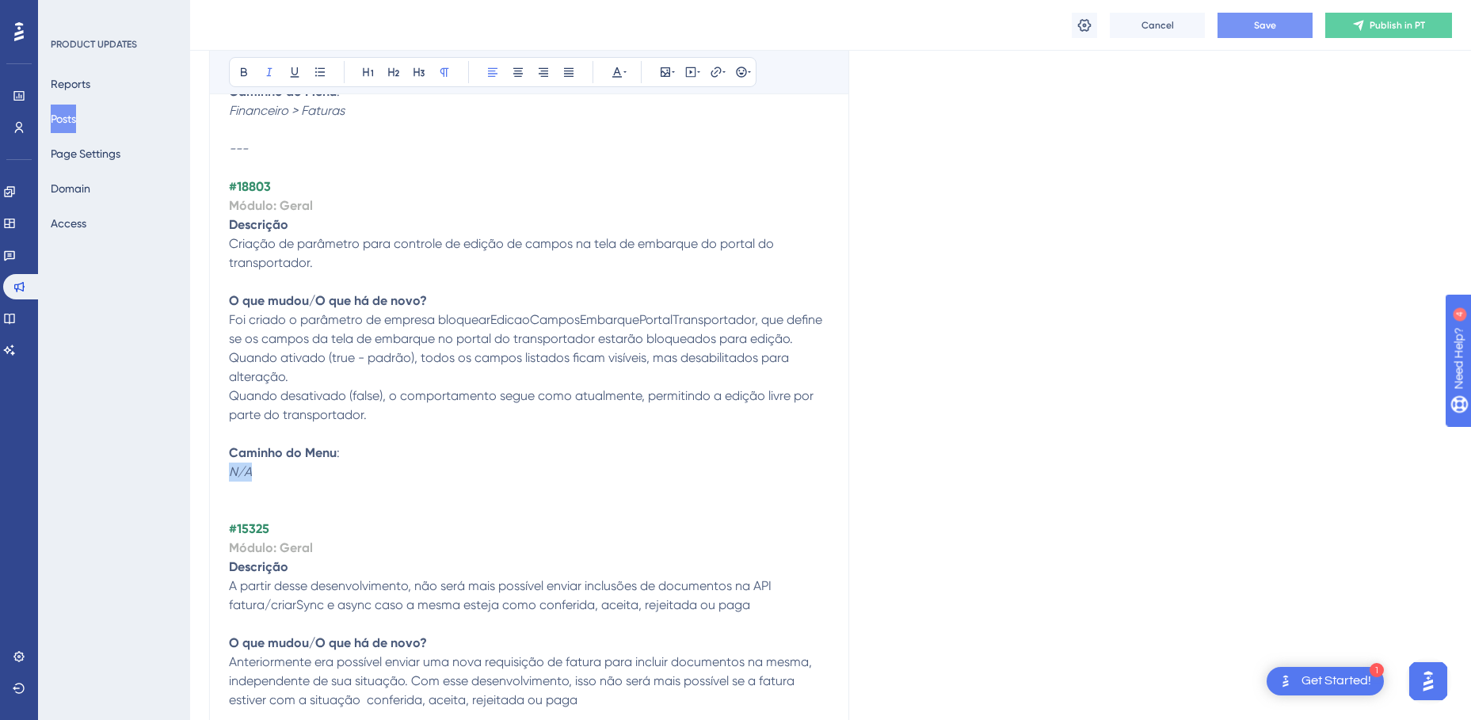
drag, startPoint x: 261, startPoint y: 432, endPoint x: 231, endPoint y: 433, distance: 29.4
click at [231, 444] on p "Caminho do Menu : N/A" at bounding box center [529, 463] width 600 height 38
click at [1262, 26] on span "Save" at bounding box center [1265, 25] width 22 height 13
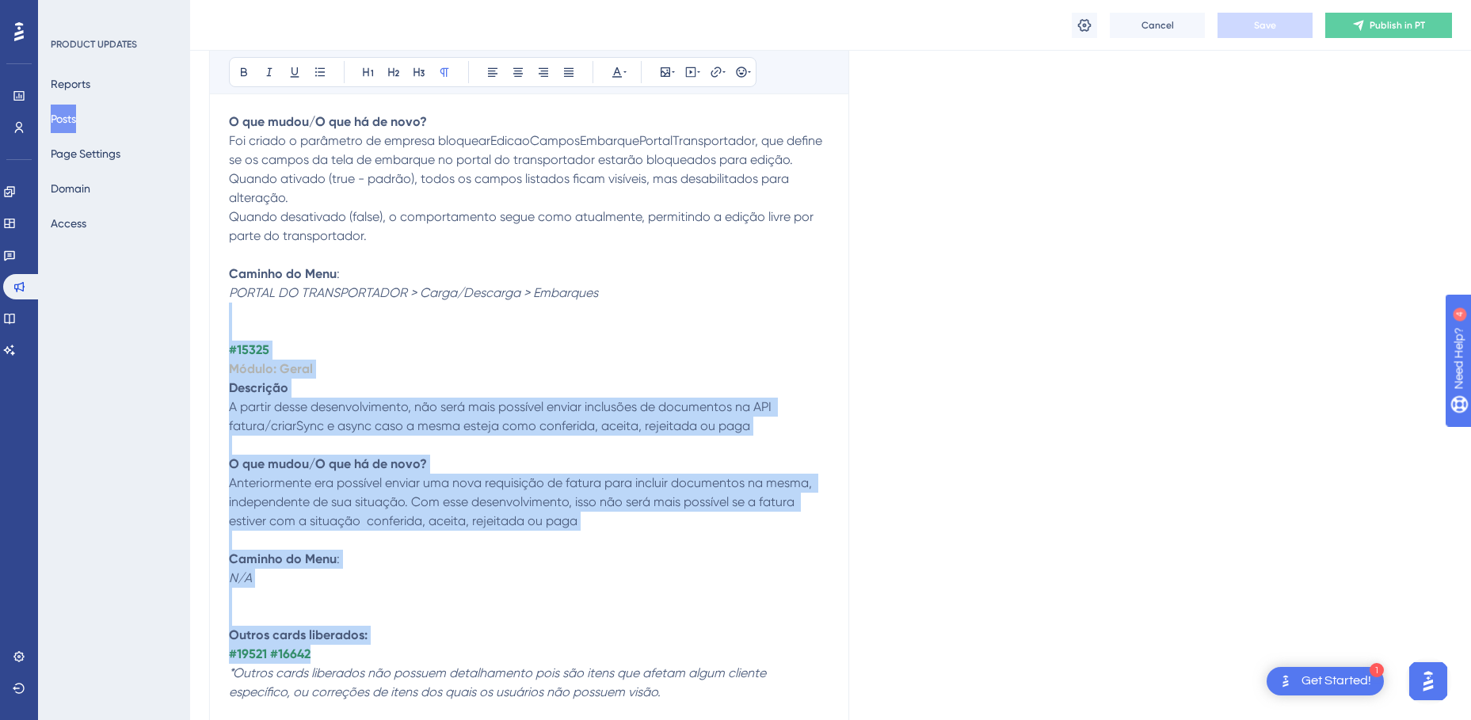
scroll to position [5960, 0]
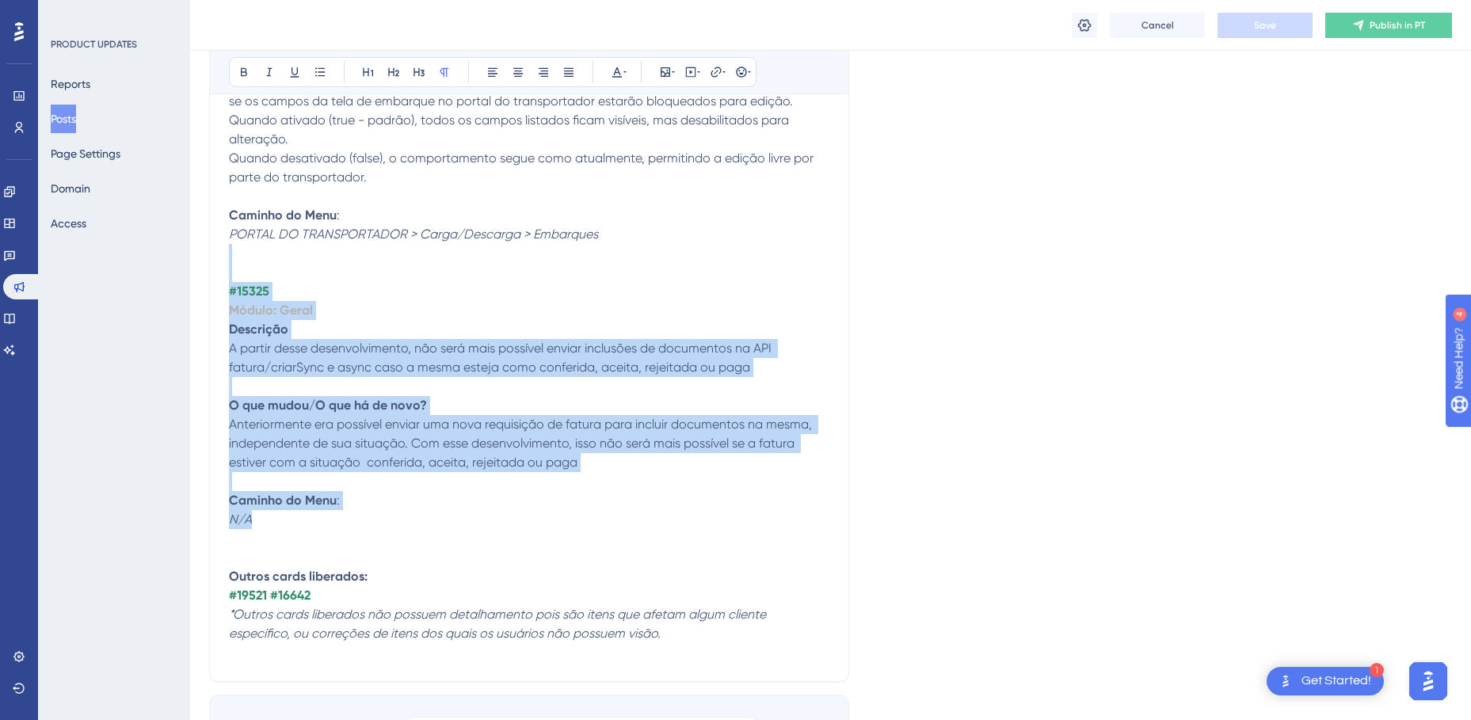
drag, startPoint x: 235, startPoint y: 459, endPoint x: 420, endPoint y: 488, distance: 186.8
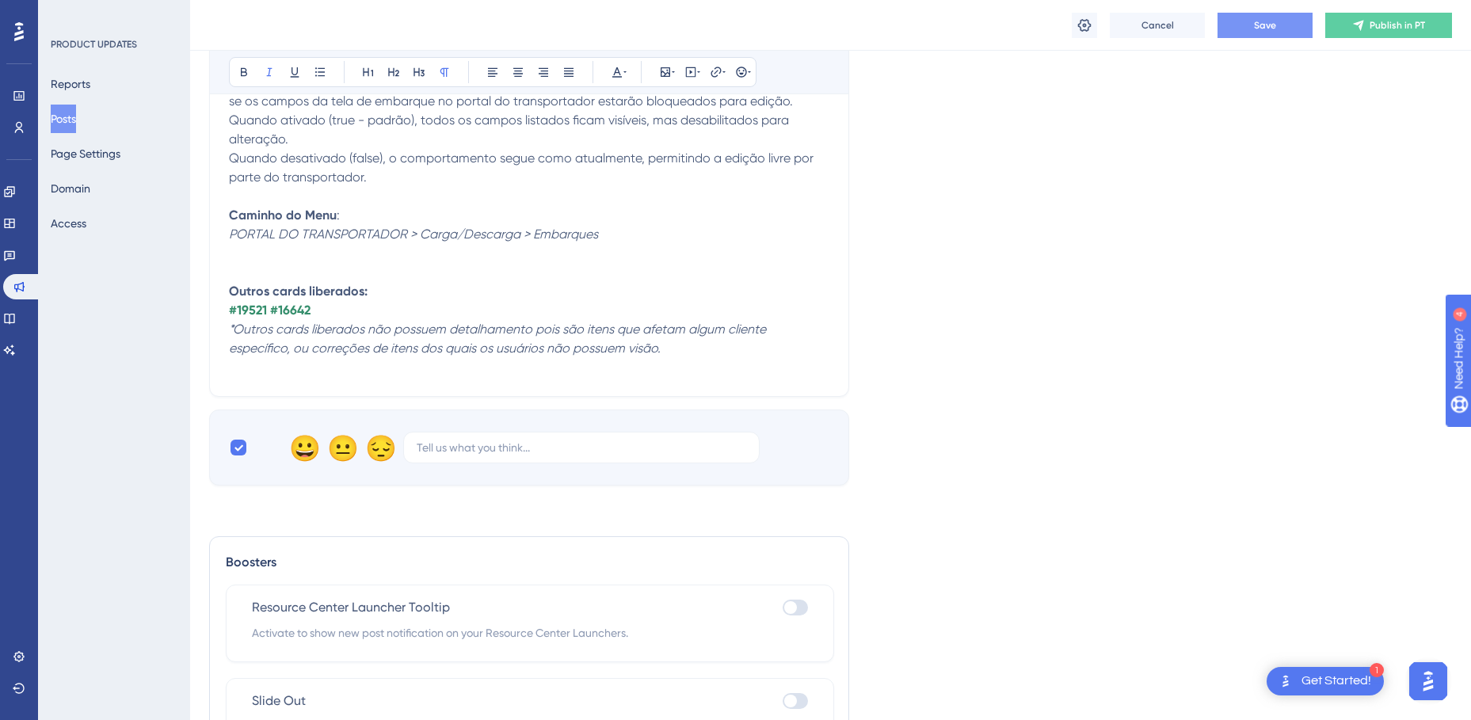
click at [345, 301] on p "#19521 #16642" at bounding box center [529, 310] width 600 height 19
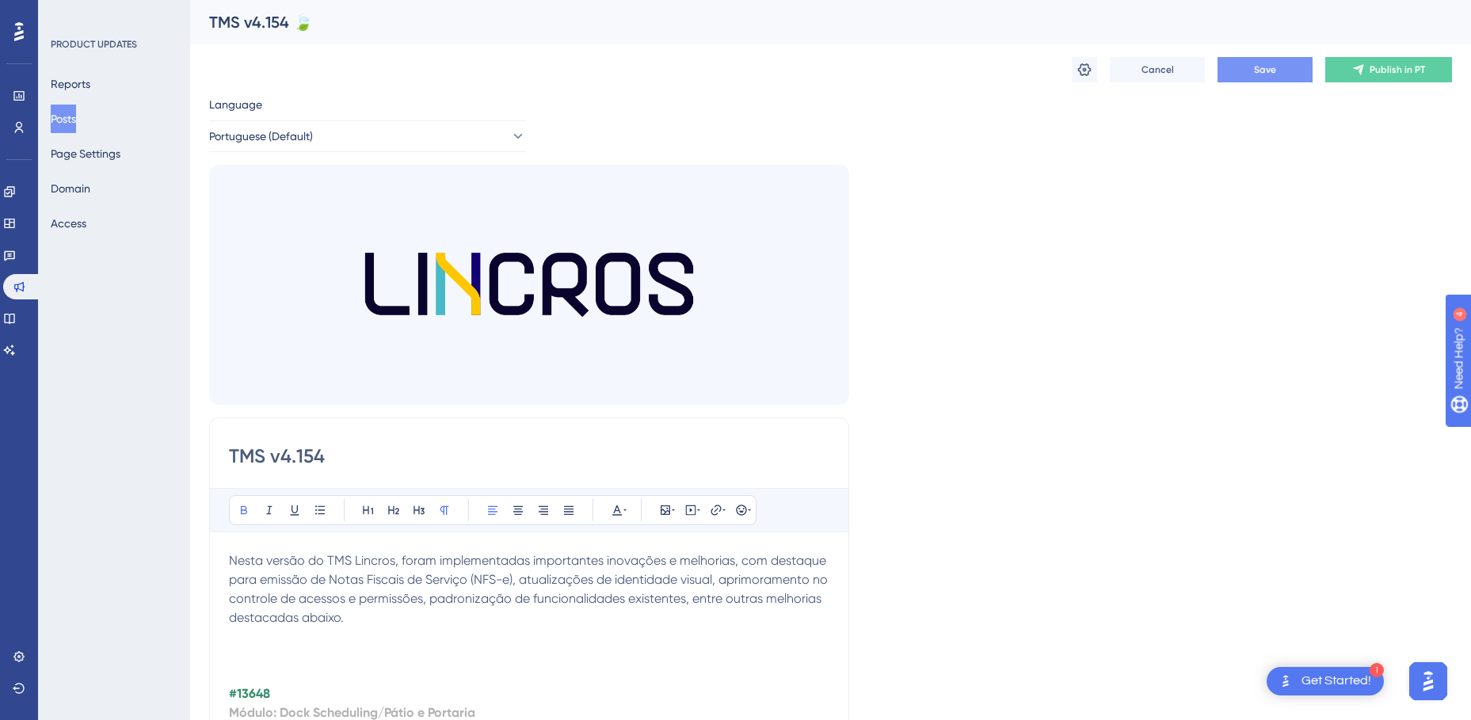
scroll to position [238, 0]
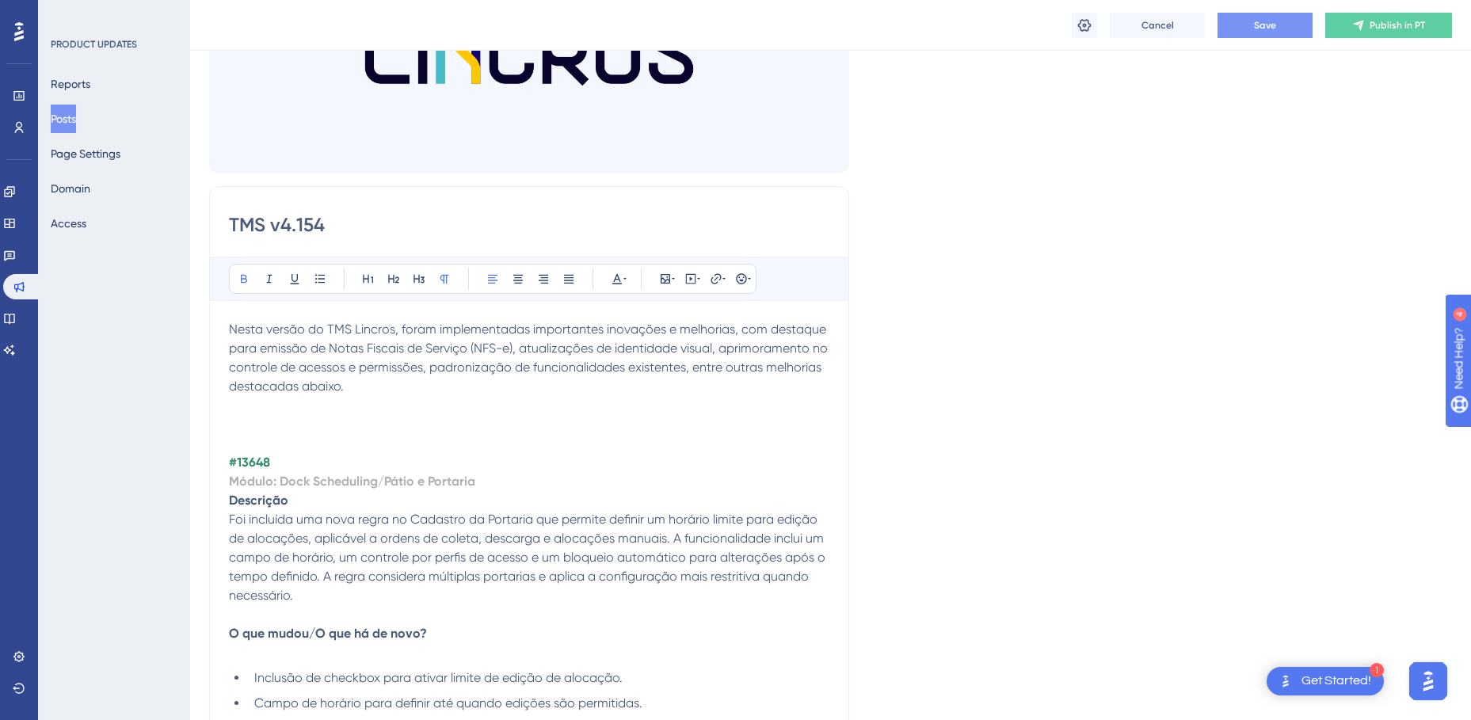
click at [255, 462] on strong "#13648" at bounding box center [249, 462] width 41 height 15
copy strong "13648"
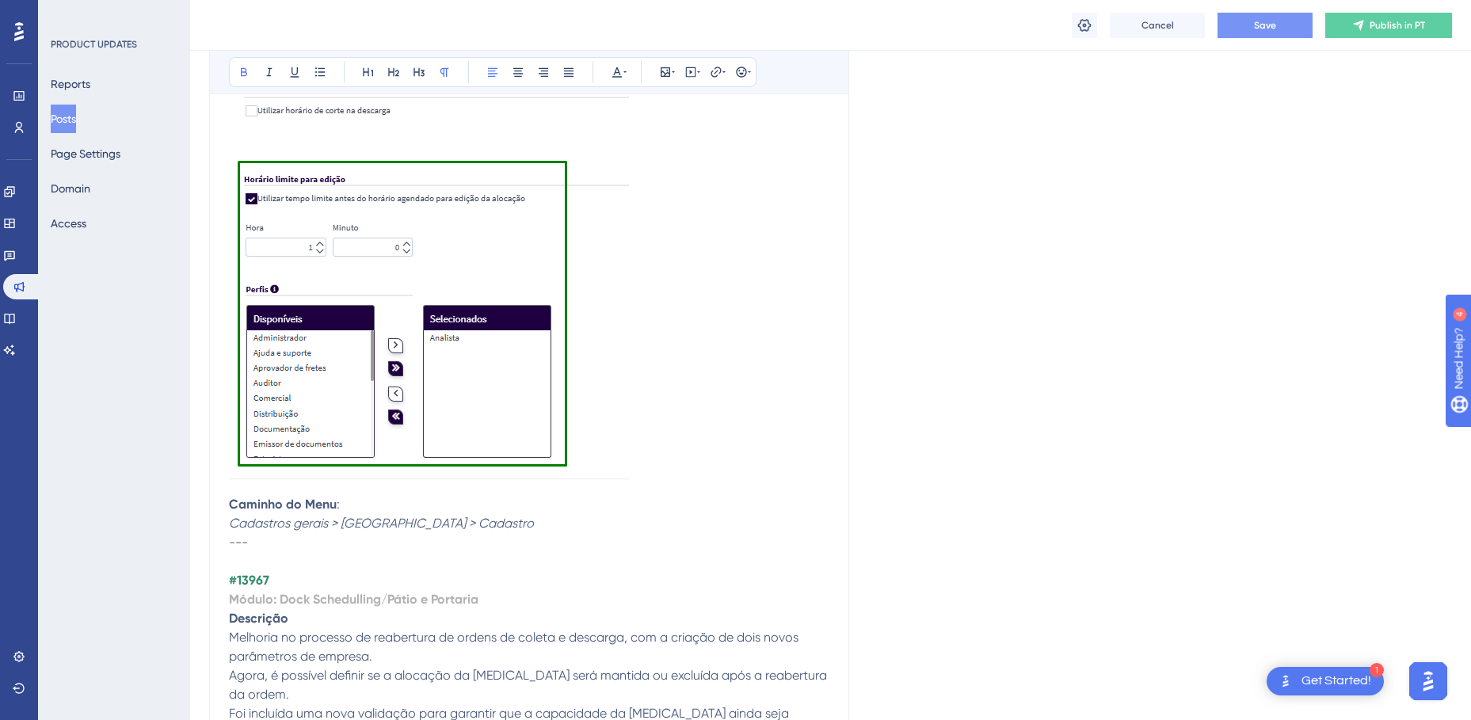
scroll to position [1267, 0]
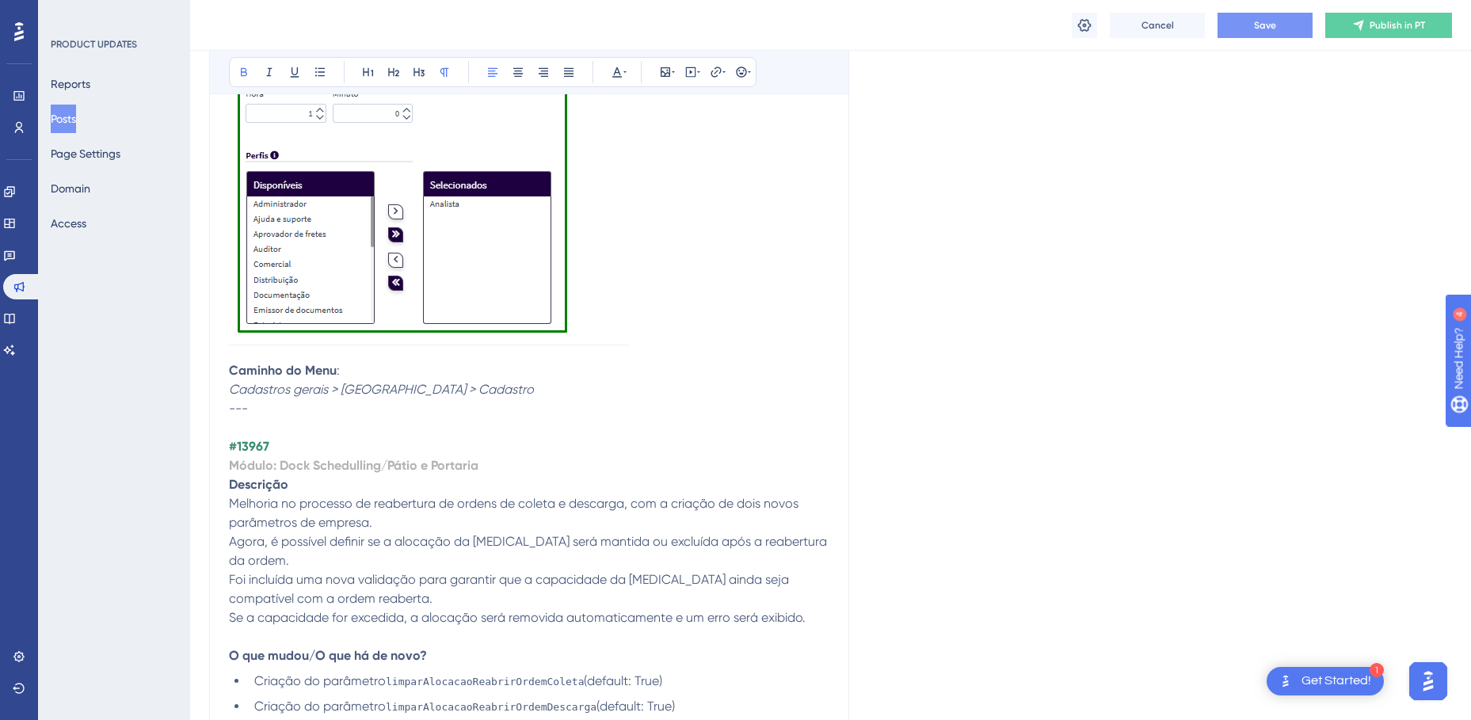
click at [257, 444] on strong "#13967" at bounding box center [249, 446] width 40 height 15
copy strong "13967"
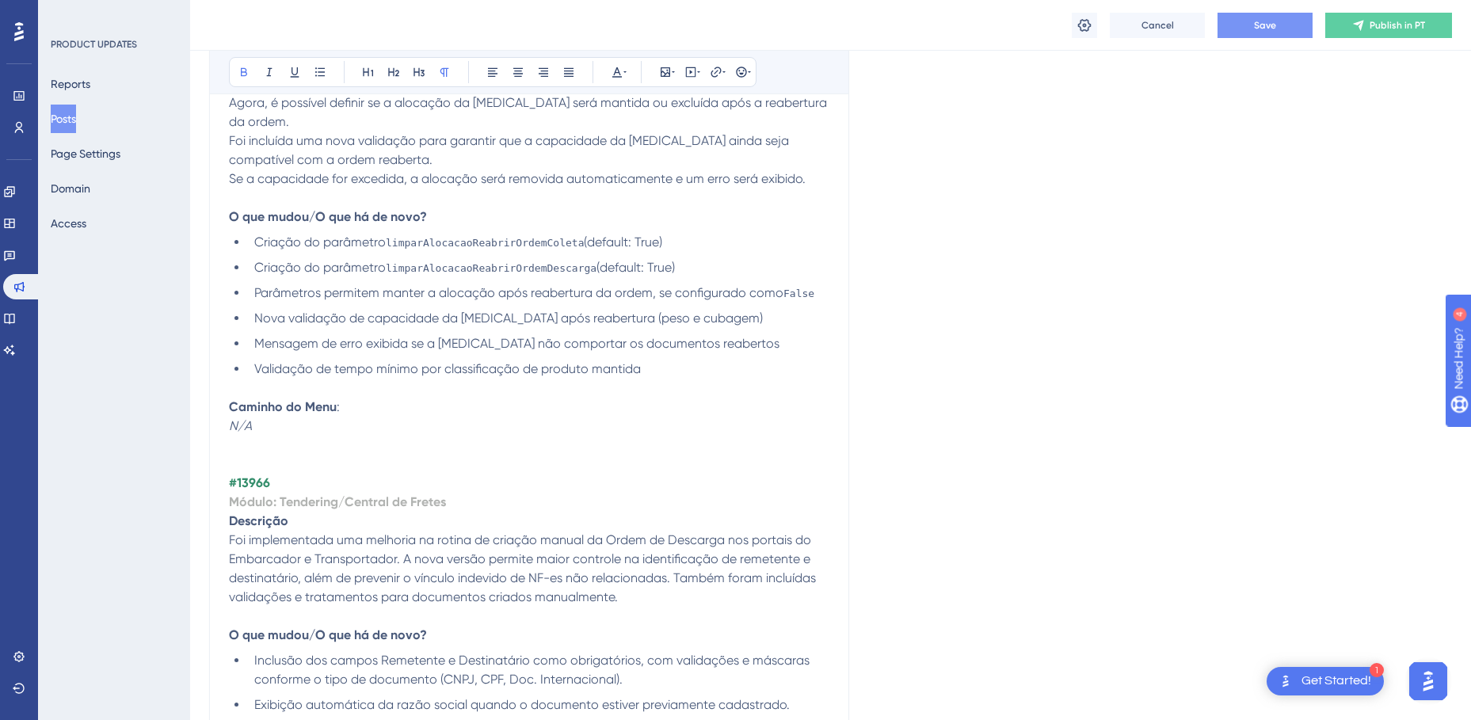
scroll to position [1822, 0]
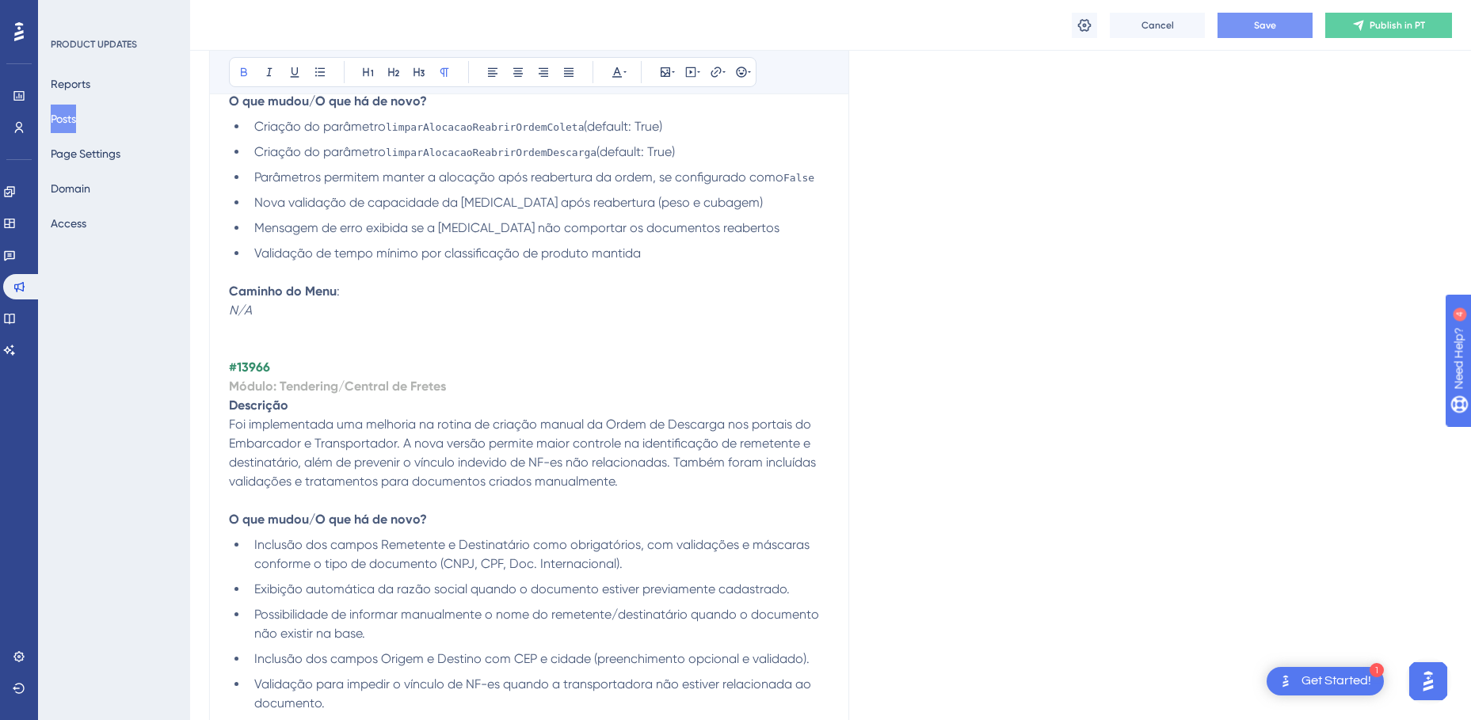
click at [257, 360] on strong "#13966" at bounding box center [249, 367] width 41 height 15
copy strong "13966"
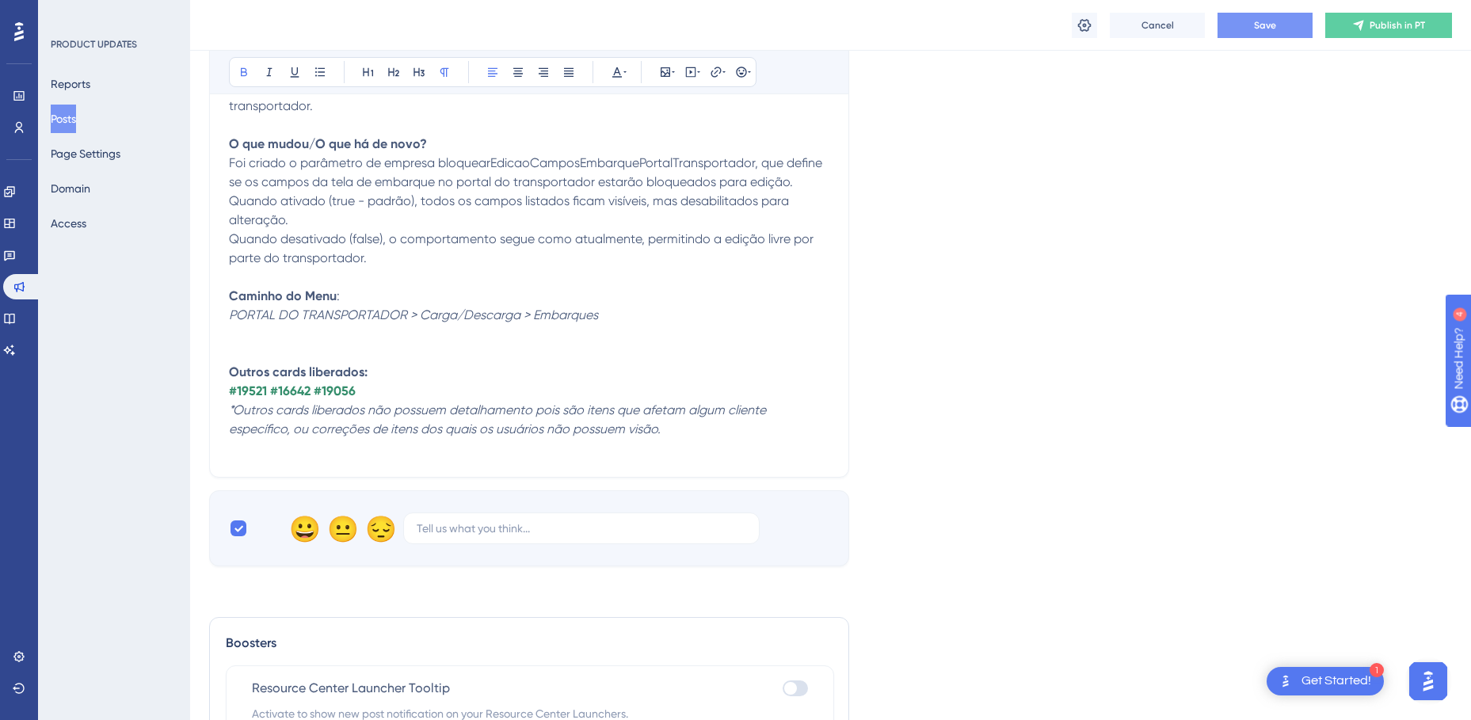
scroll to position [5246, 0]
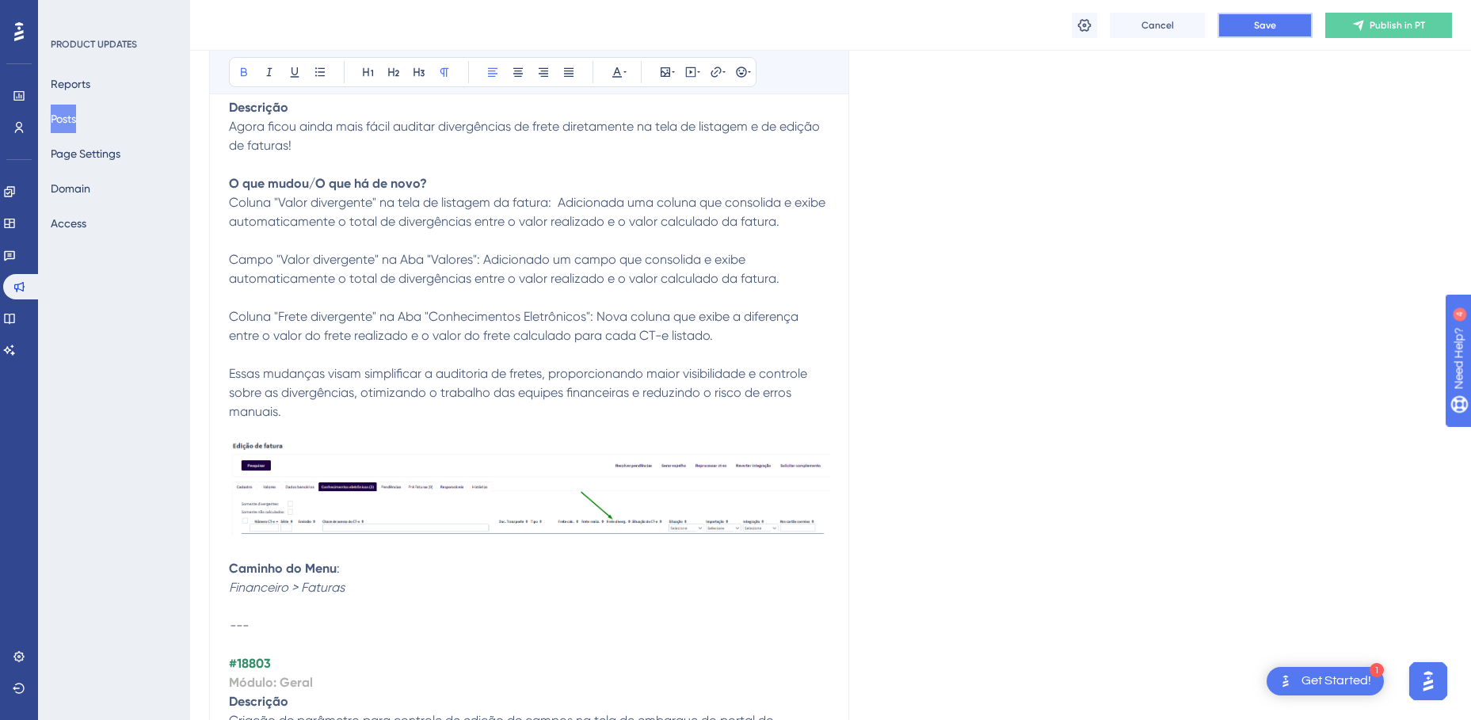
click at [1245, 31] on button "Save" at bounding box center [1265, 25] width 95 height 25
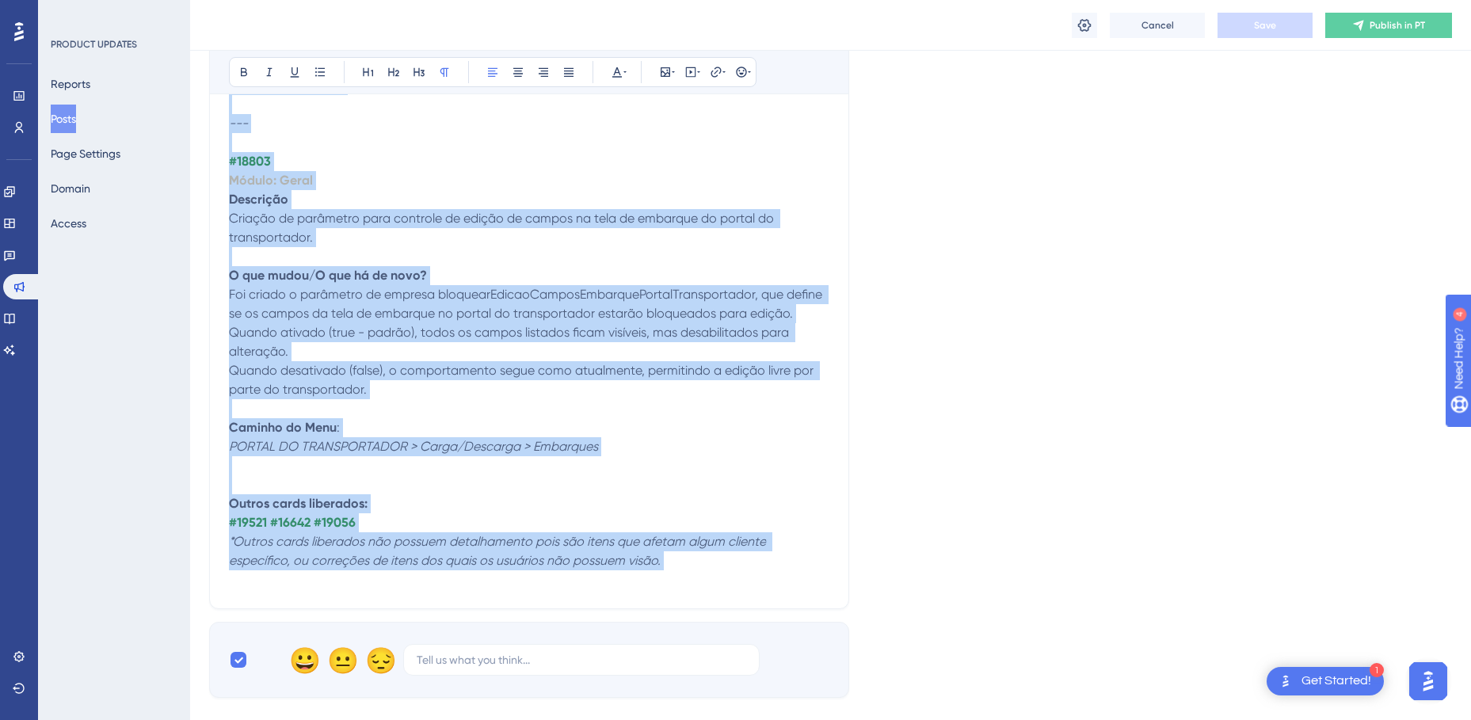
scroll to position [6038, 0]
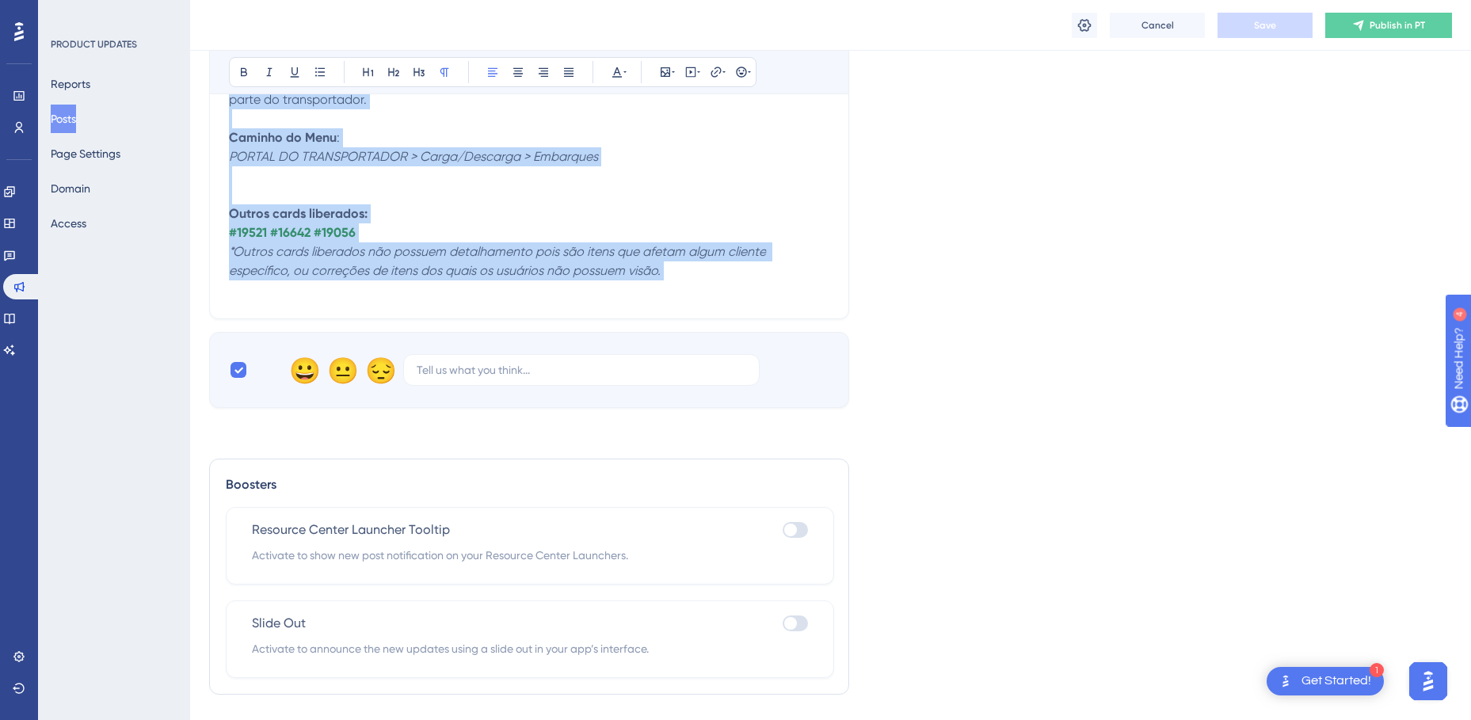
drag, startPoint x: 229, startPoint y: 459, endPoint x: 617, endPoint y: 126, distance: 511.7
copy div "#16958 Loremi: Dolo Sitametcon/Adipi e Seddoeiu Temporinc Utl etdolore mag aliq…"
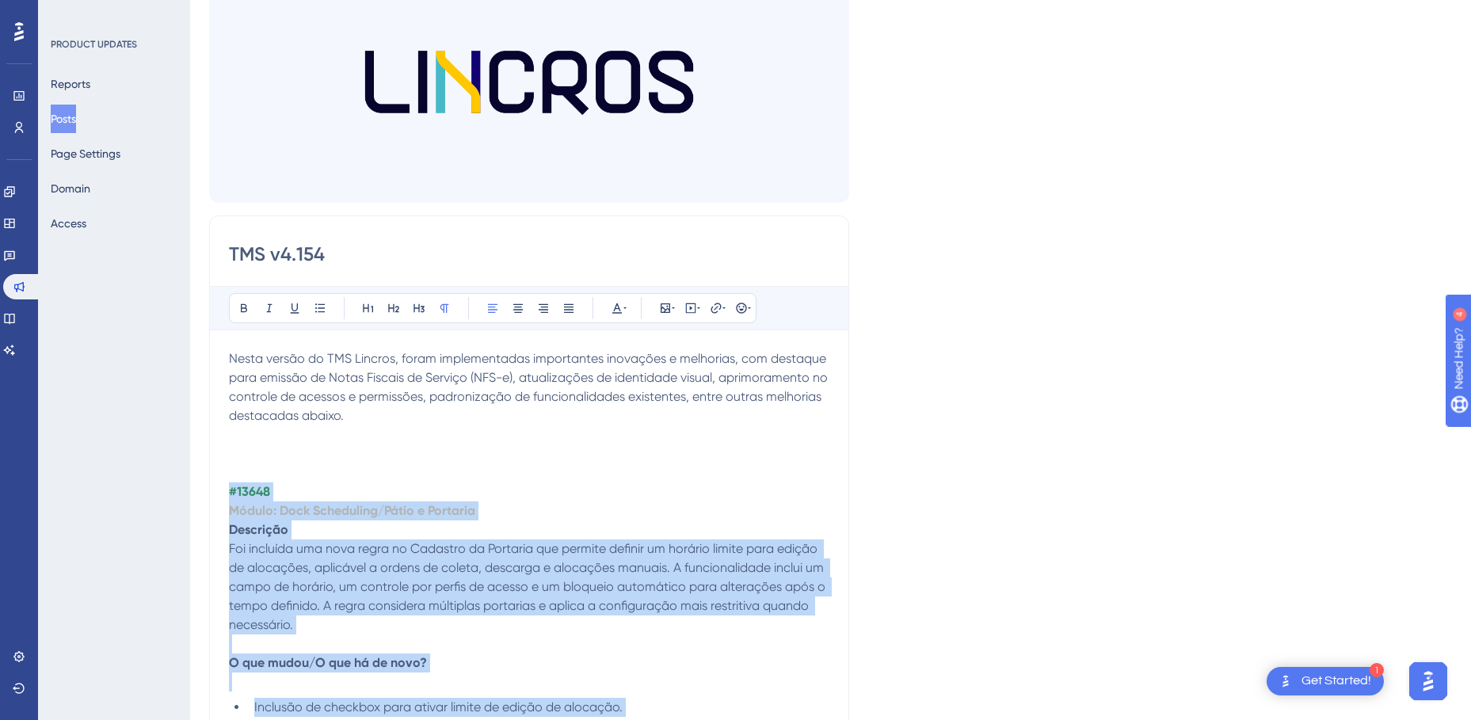
scroll to position [0, 0]
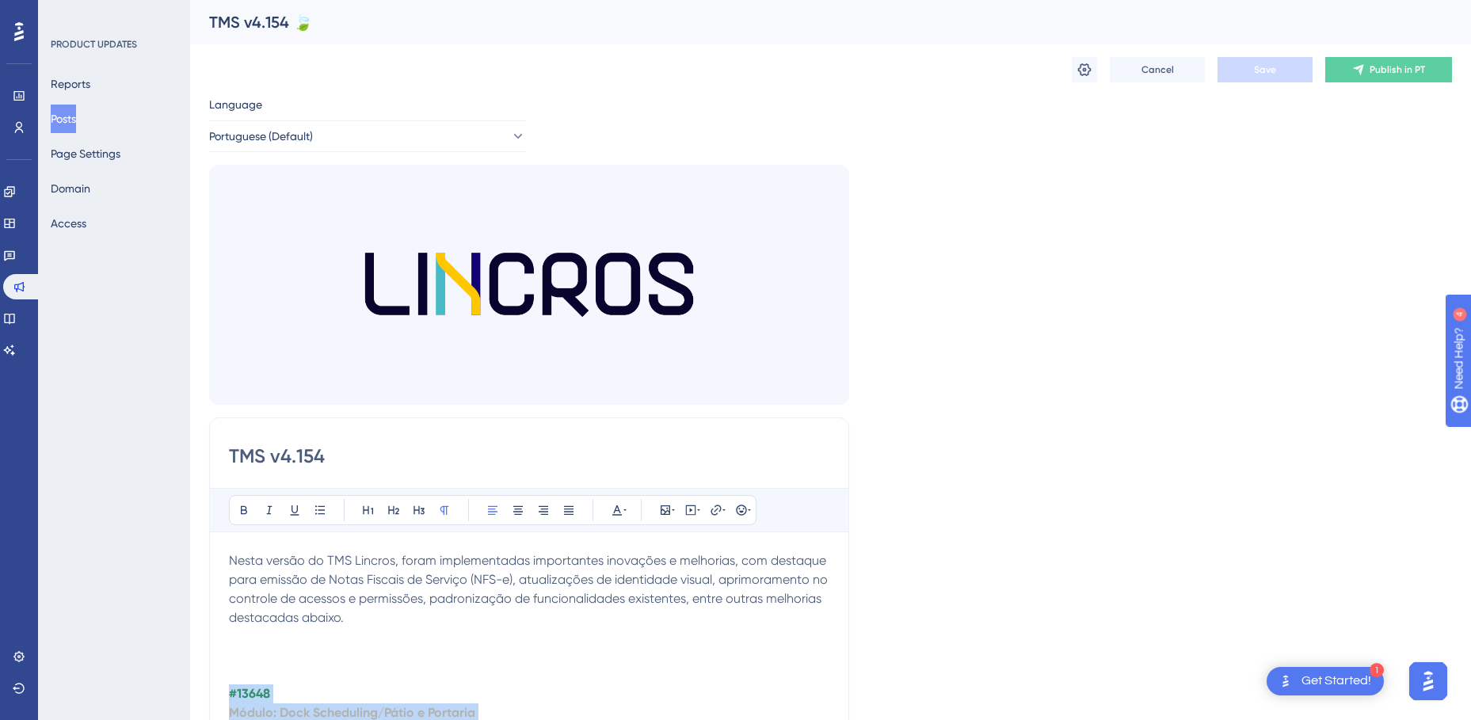
drag, startPoint x: 231, startPoint y: 558, endPoint x: 429, endPoint y: 621, distance: 207.7
click at [429, 621] on p "Nesta versão do TMS Lincros, foram implementadas importantes inovações e melhor…" at bounding box center [529, 589] width 600 height 76
copy span "Nesta versão do TMS Lincros, foram implementadas importantes inovações e melhor…"
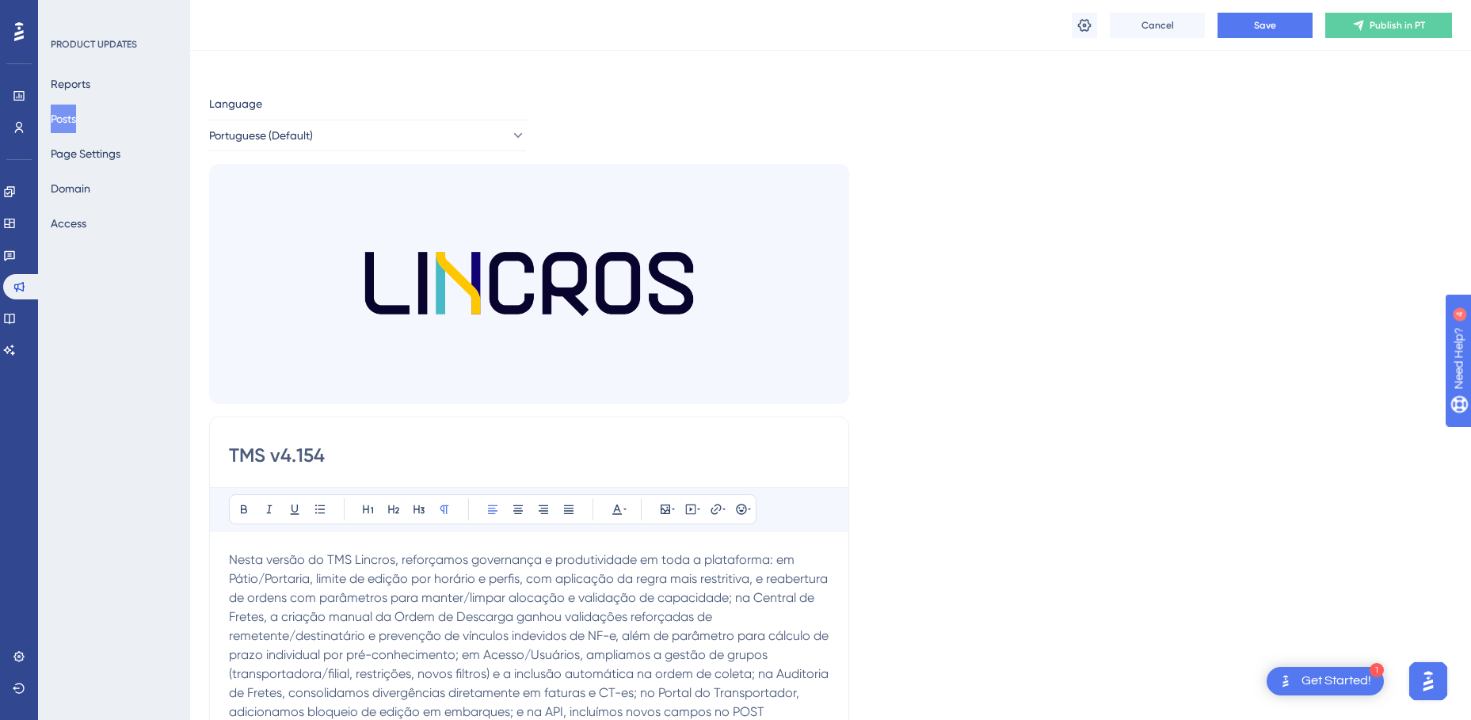
scroll to position [245, 0]
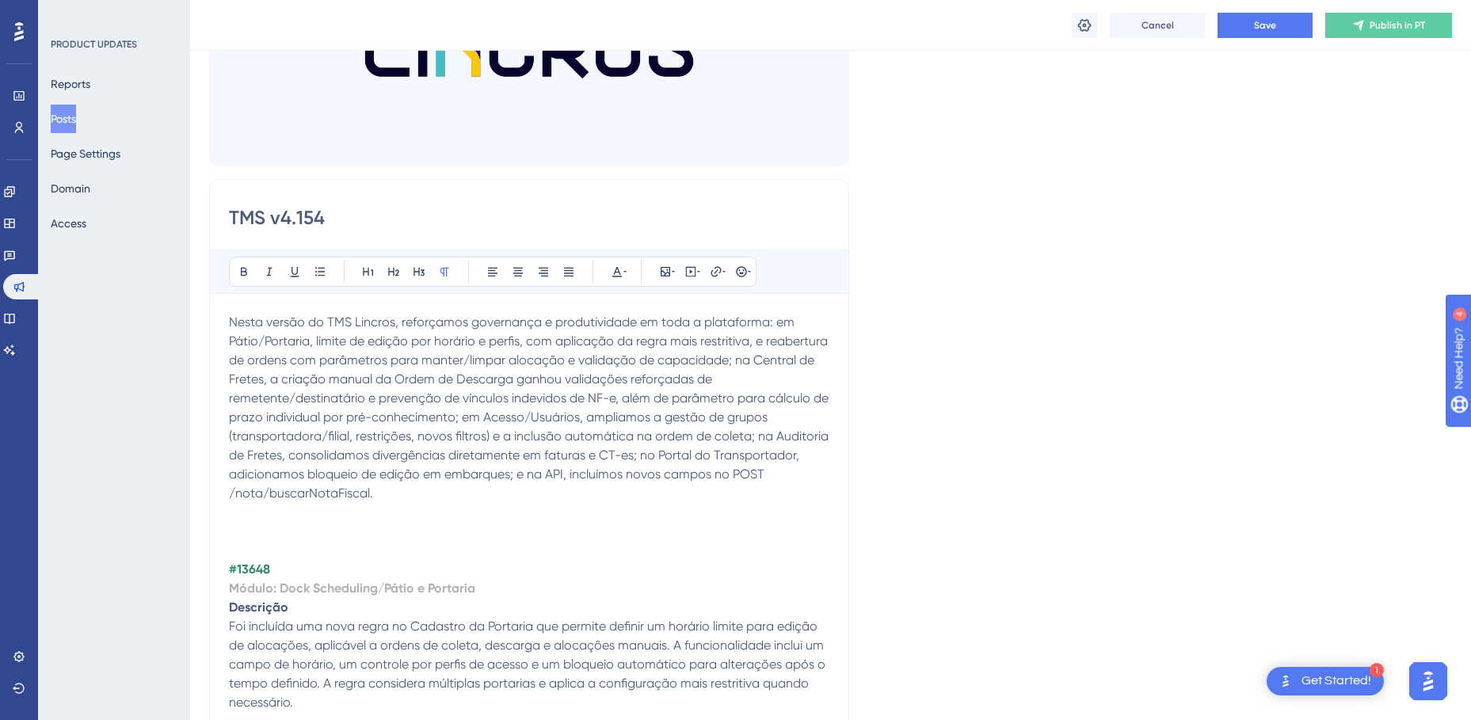
click at [384, 512] on p at bounding box center [529, 512] width 600 height 19
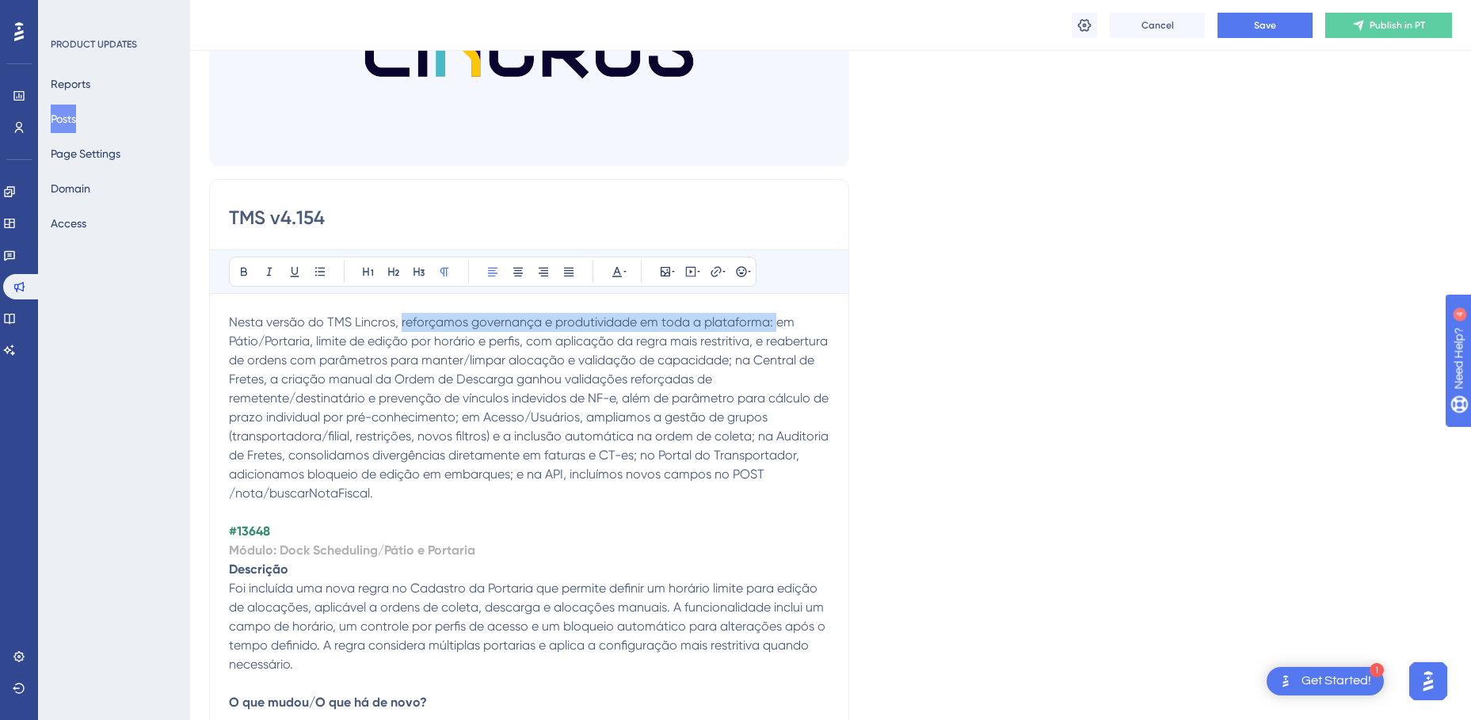
drag, startPoint x: 400, startPoint y: 324, endPoint x: 774, endPoint y: 319, distance: 373.9
click at [774, 319] on span "Nesta versão do TMS Lincros, reforçamos governança e produtividade em toda a pl…" at bounding box center [530, 407] width 603 height 186
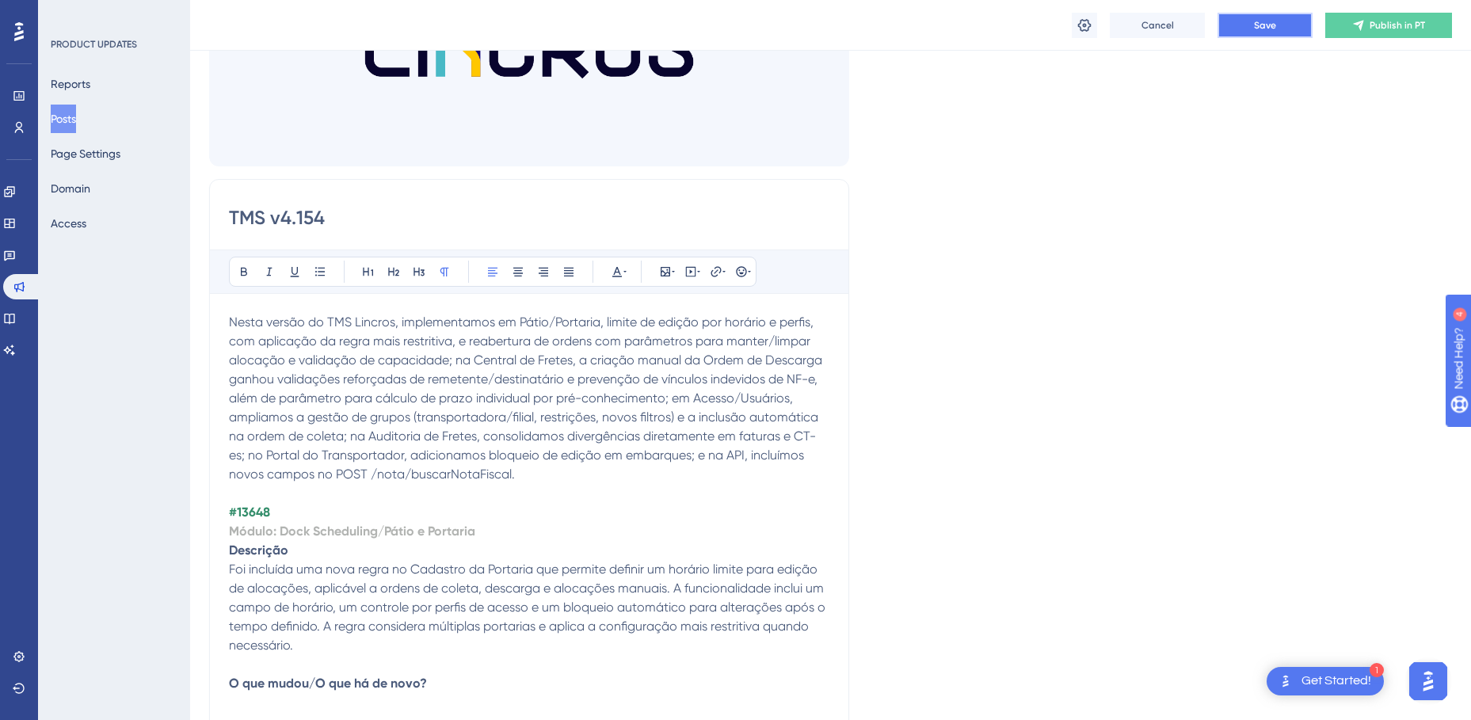
click at [1252, 25] on button "Save" at bounding box center [1265, 25] width 95 height 25
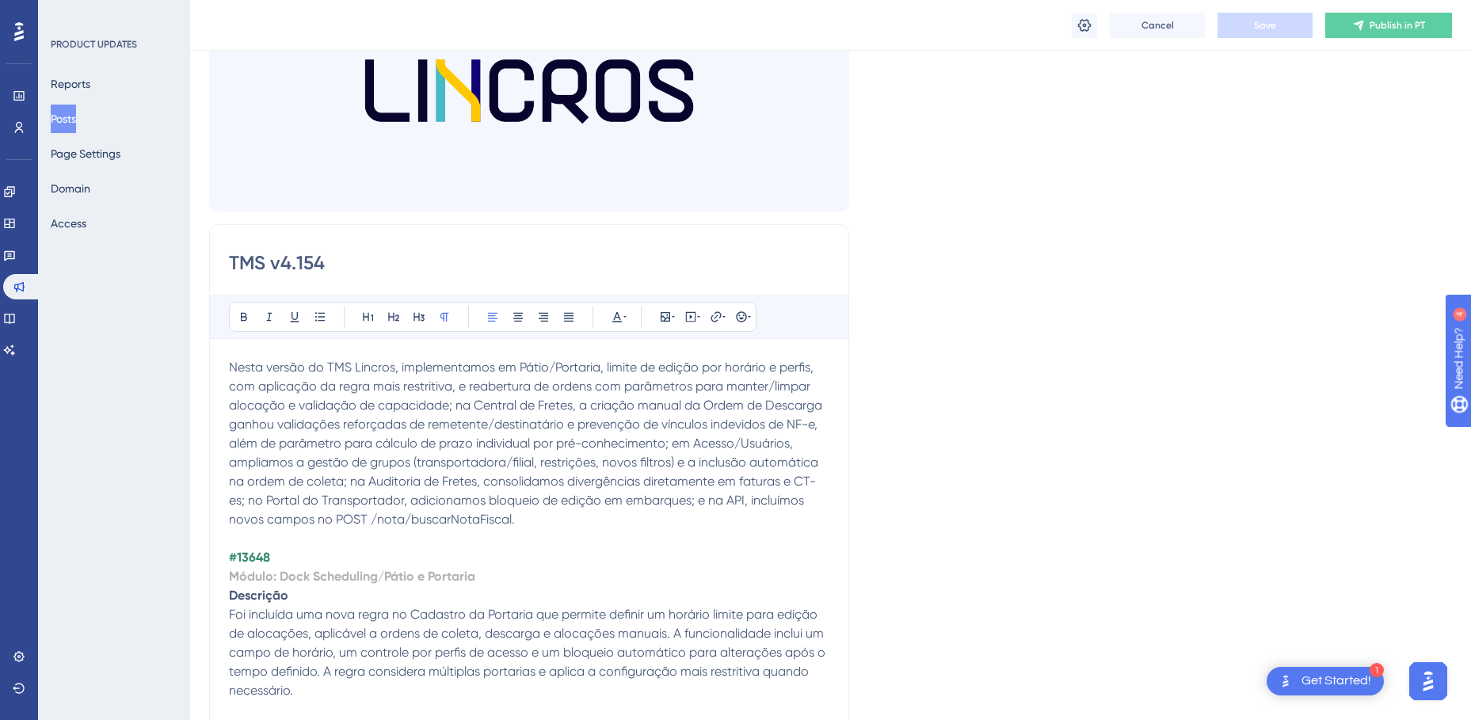
scroll to position [0, 0]
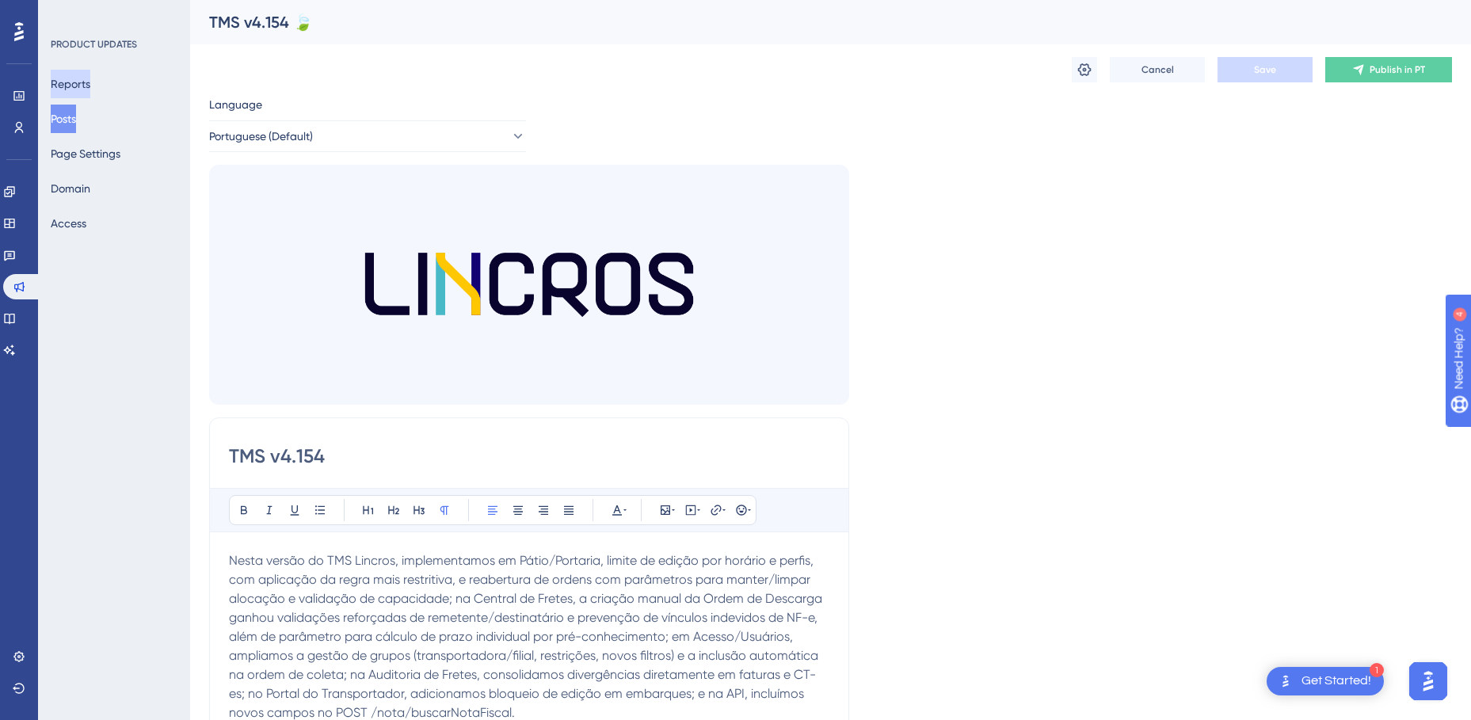
click at [80, 78] on button "Reports" at bounding box center [71, 84] width 40 height 29
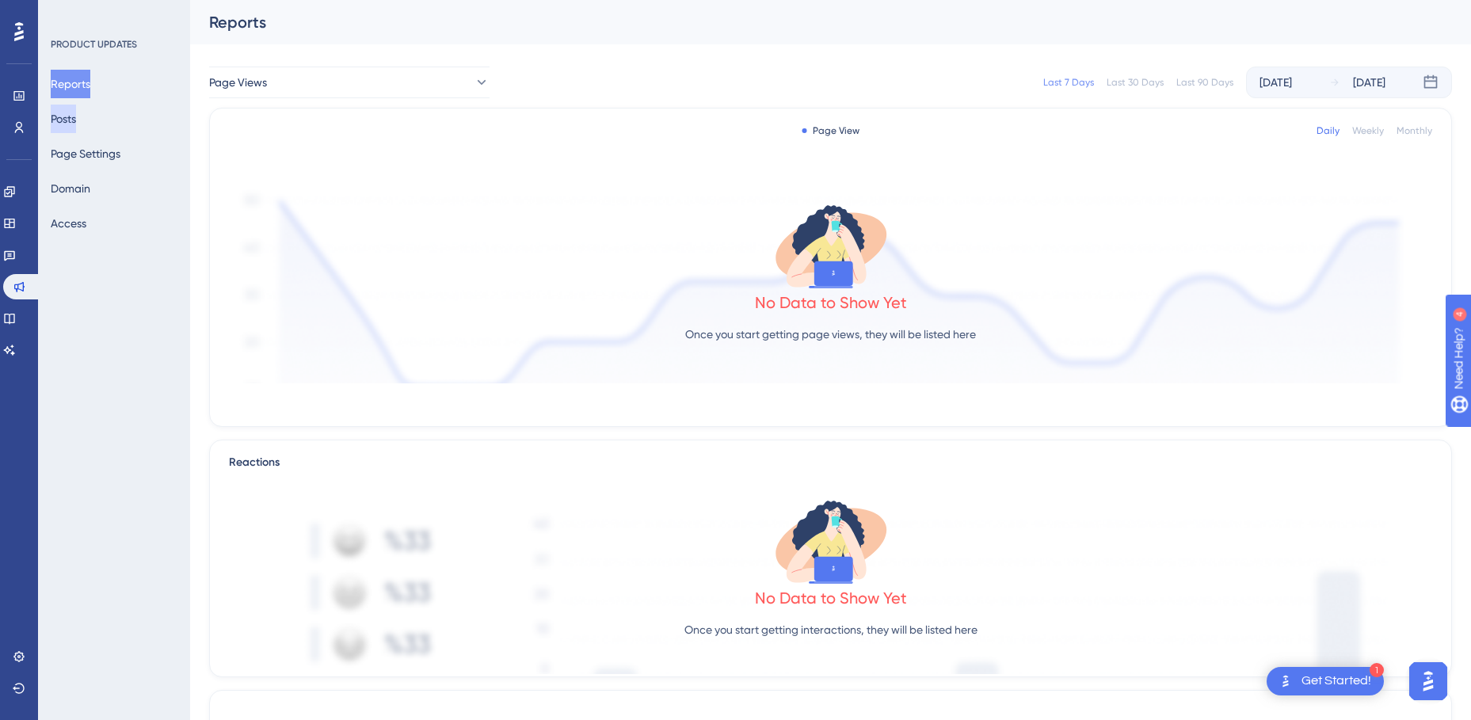
click at [76, 121] on button "Posts" at bounding box center [63, 119] width 25 height 29
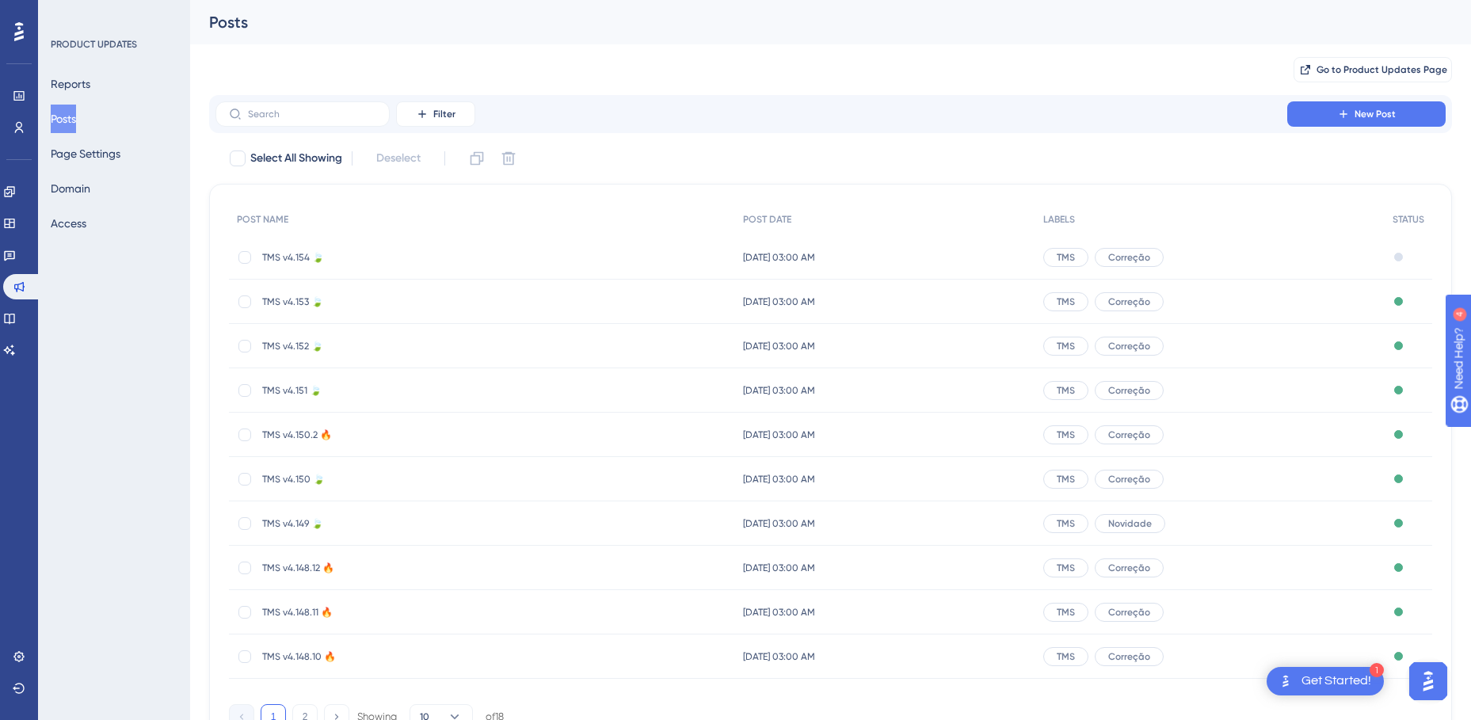
click at [289, 254] on span "TMS v4.154 🍃" at bounding box center [388, 257] width 253 height 13
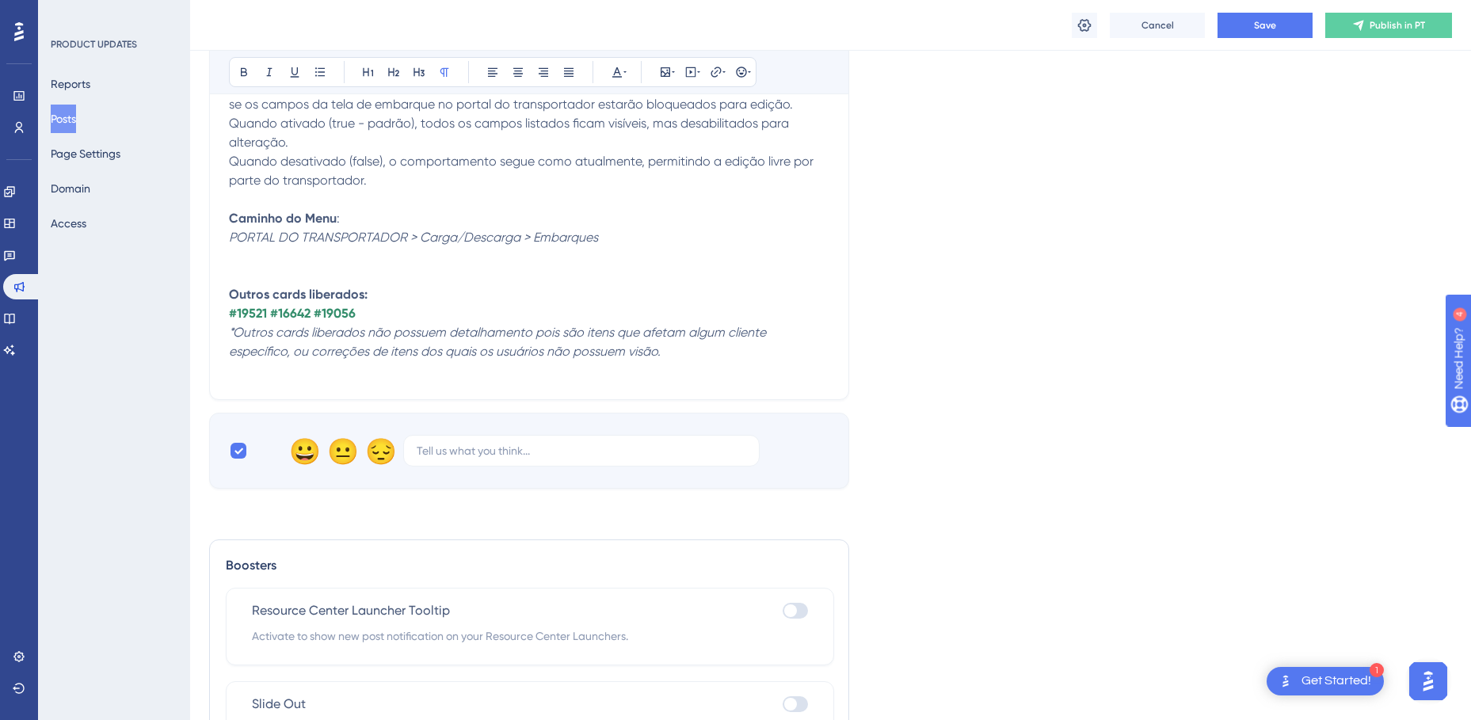
scroll to position [5936, 0]
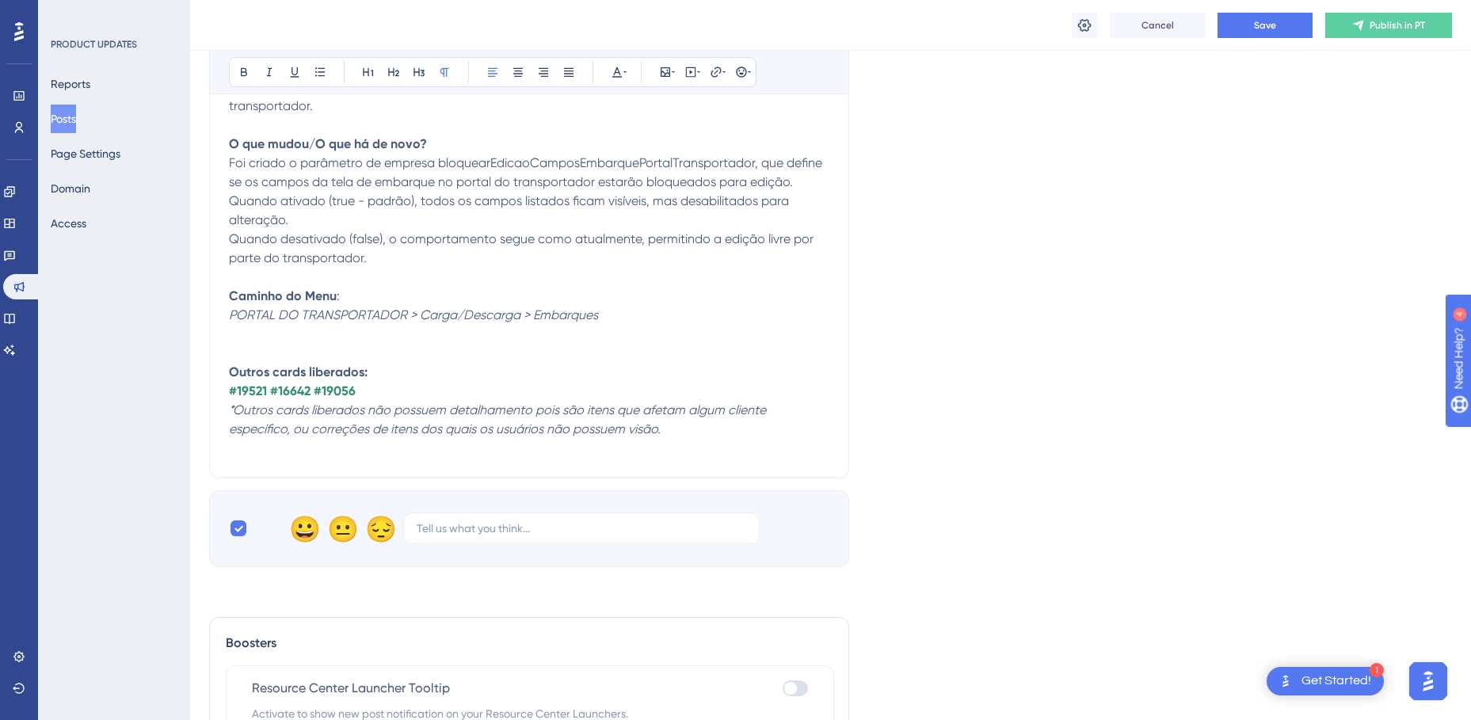
click at [398, 382] on p "#19521 #16642 #19056" at bounding box center [529, 391] width 600 height 19
drag, startPoint x: 448, startPoint y: 356, endPoint x: 358, endPoint y: 351, distance: 89.6
click at [358, 382] on p "#19521 #16642 #19056 #20316 #20460" at bounding box center [529, 391] width 600 height 19
click at [621, 73] on icon at bounding box center [617, 72] width 13 height 13
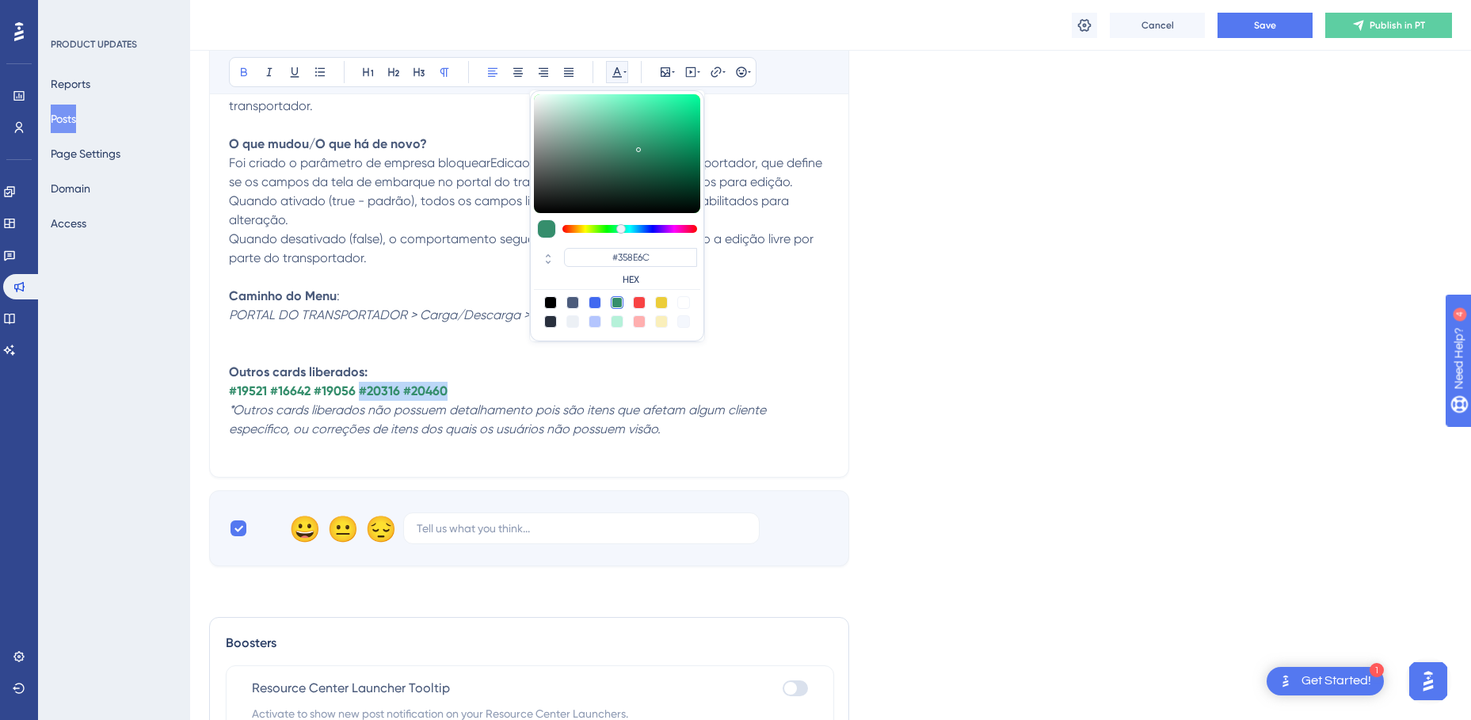
click at [635, 299] on div at bounding box center [639, 302] width 13 height 13
type input "#F84343"
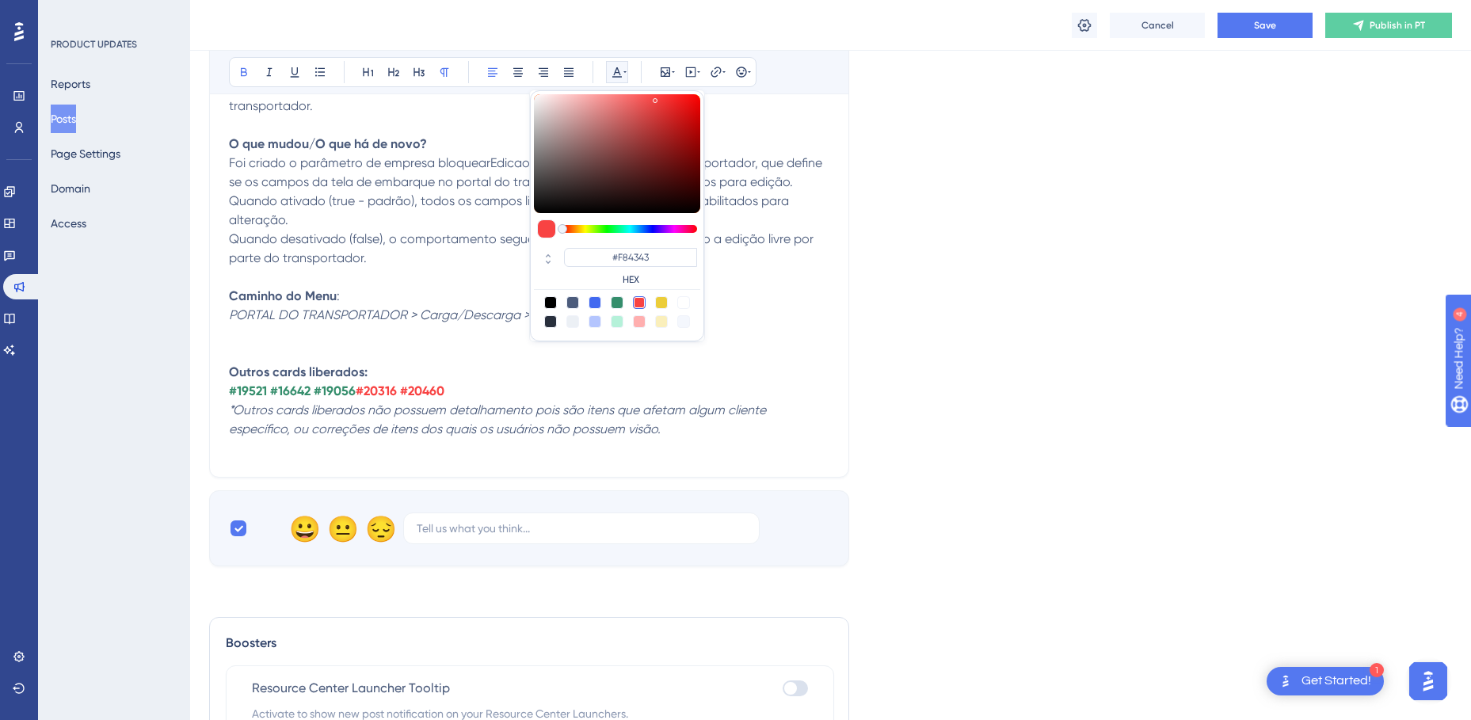
click at [821, 382] on p "#19521 #16642 #19056 #20316 #20460" at bounding box center [529, 391] width 600 height 19
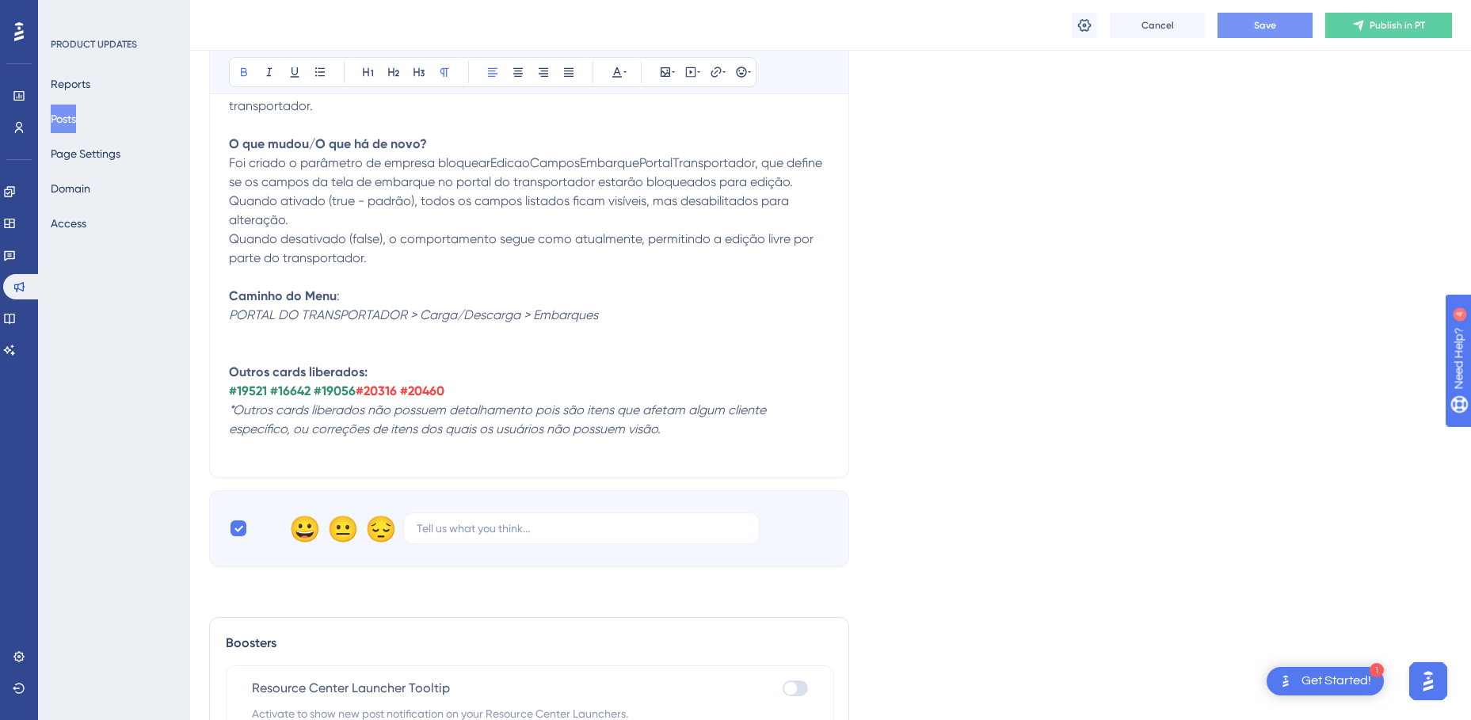
click at [1248, 27] on button "Save" at bounding box center [1265, 25] width 95 height 25
